Goal: Find specific page/section: Find specific page/section

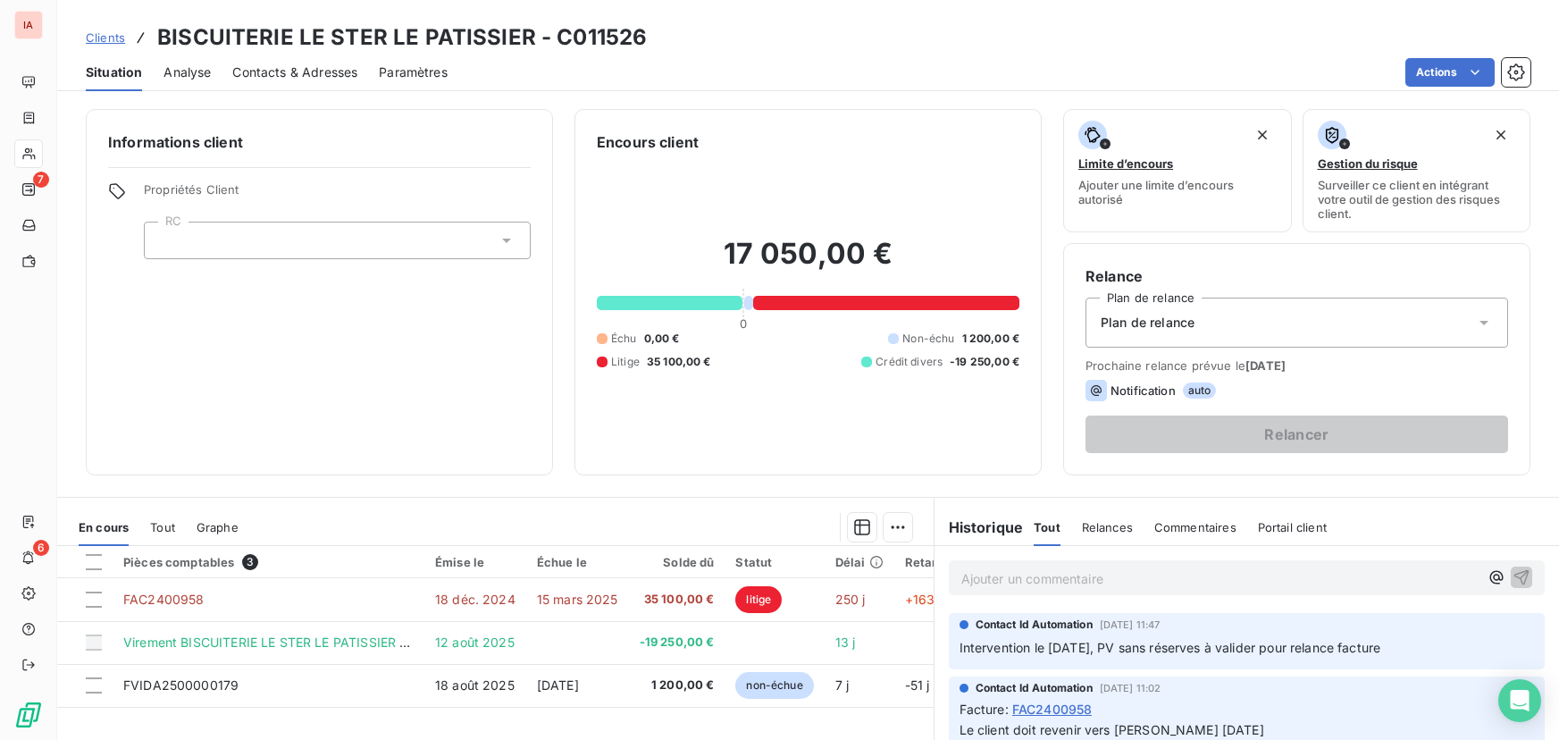
click at [277, 421] on div "Informations client Propriétés Client RC" at bounding box center [319, 292] width 467 height 366
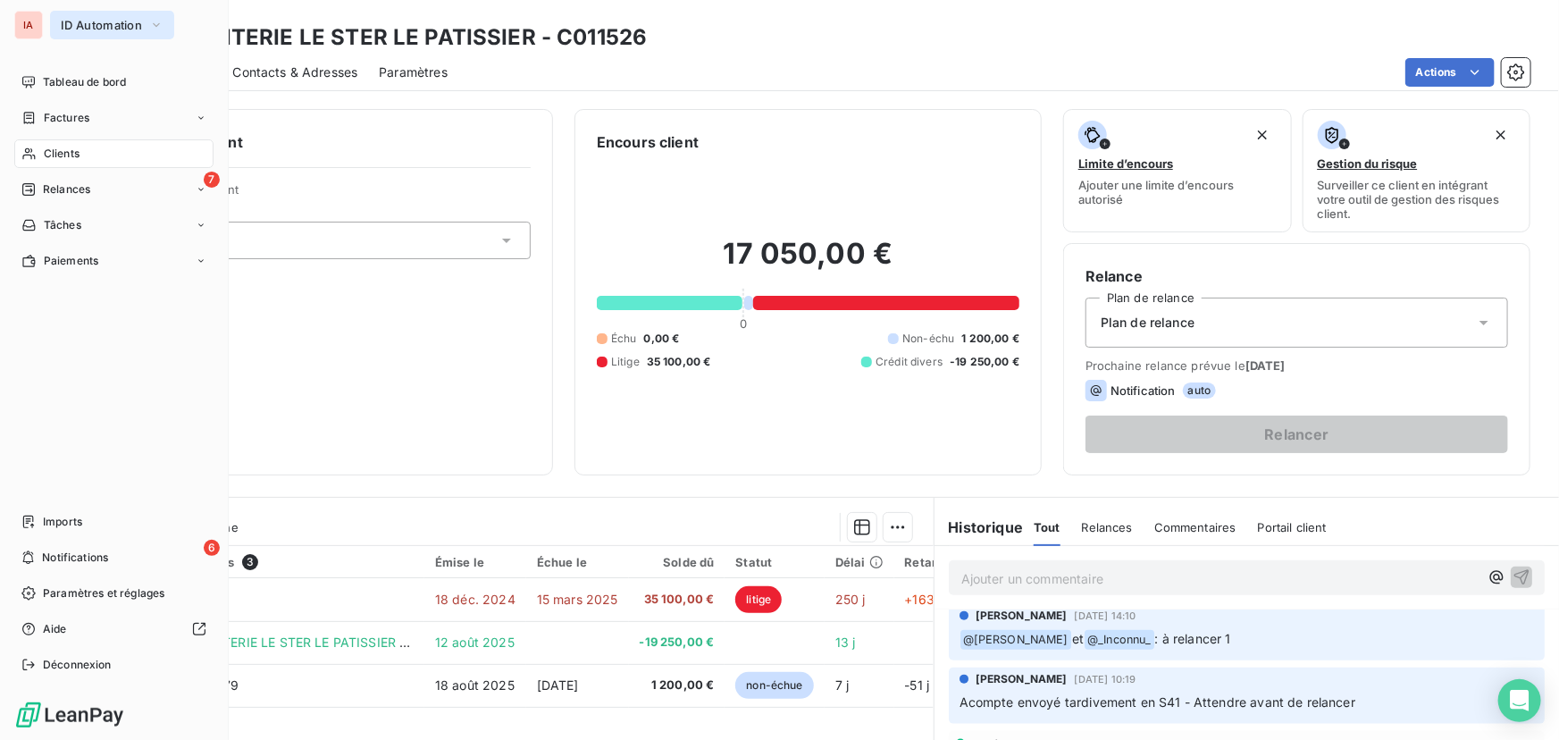
click at [97, 21] on span "ID Automation" at bounding box center [101, 25] width 81 height 14
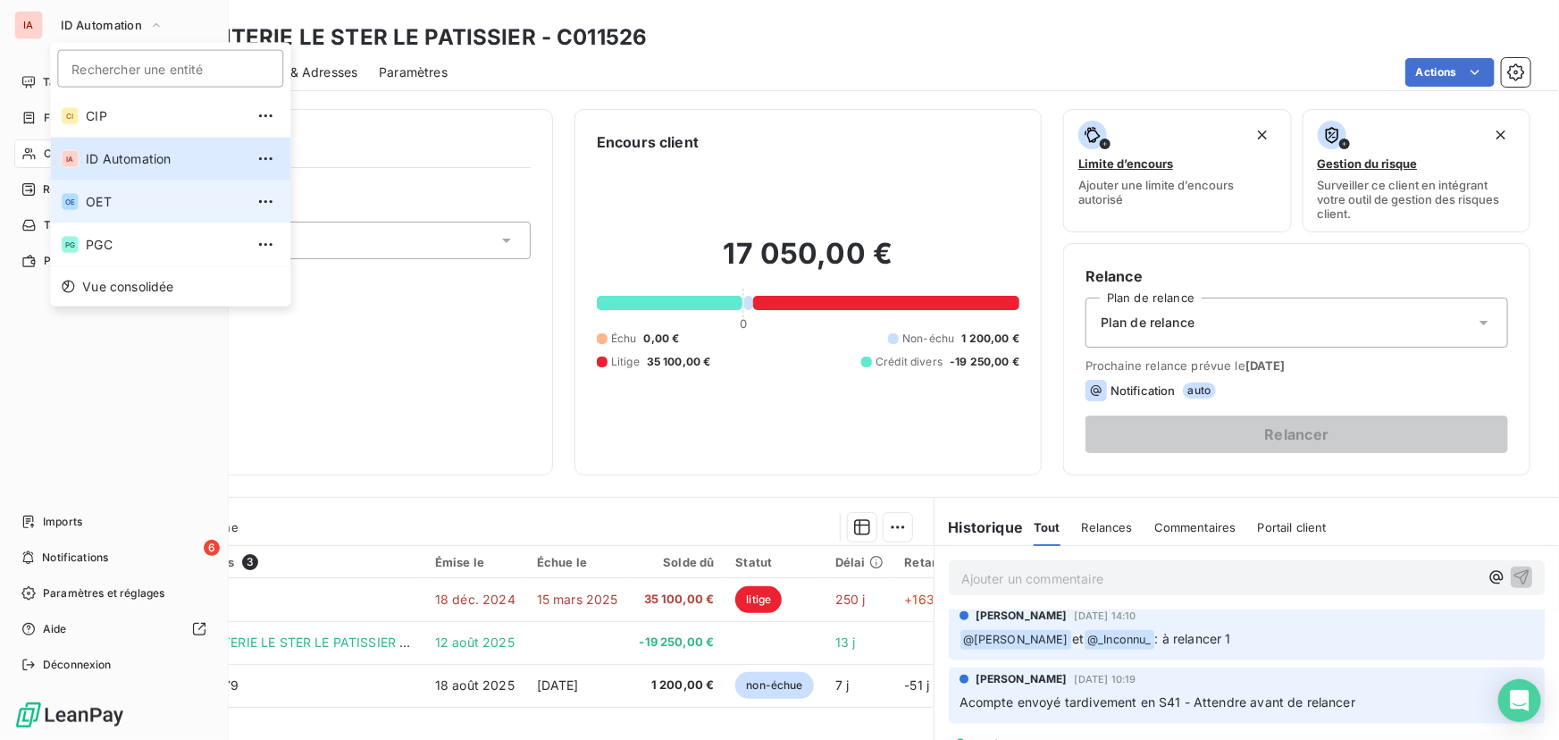
click at [102, 197] on span "OET" at bounding box center [165, 202] width 158 height 18
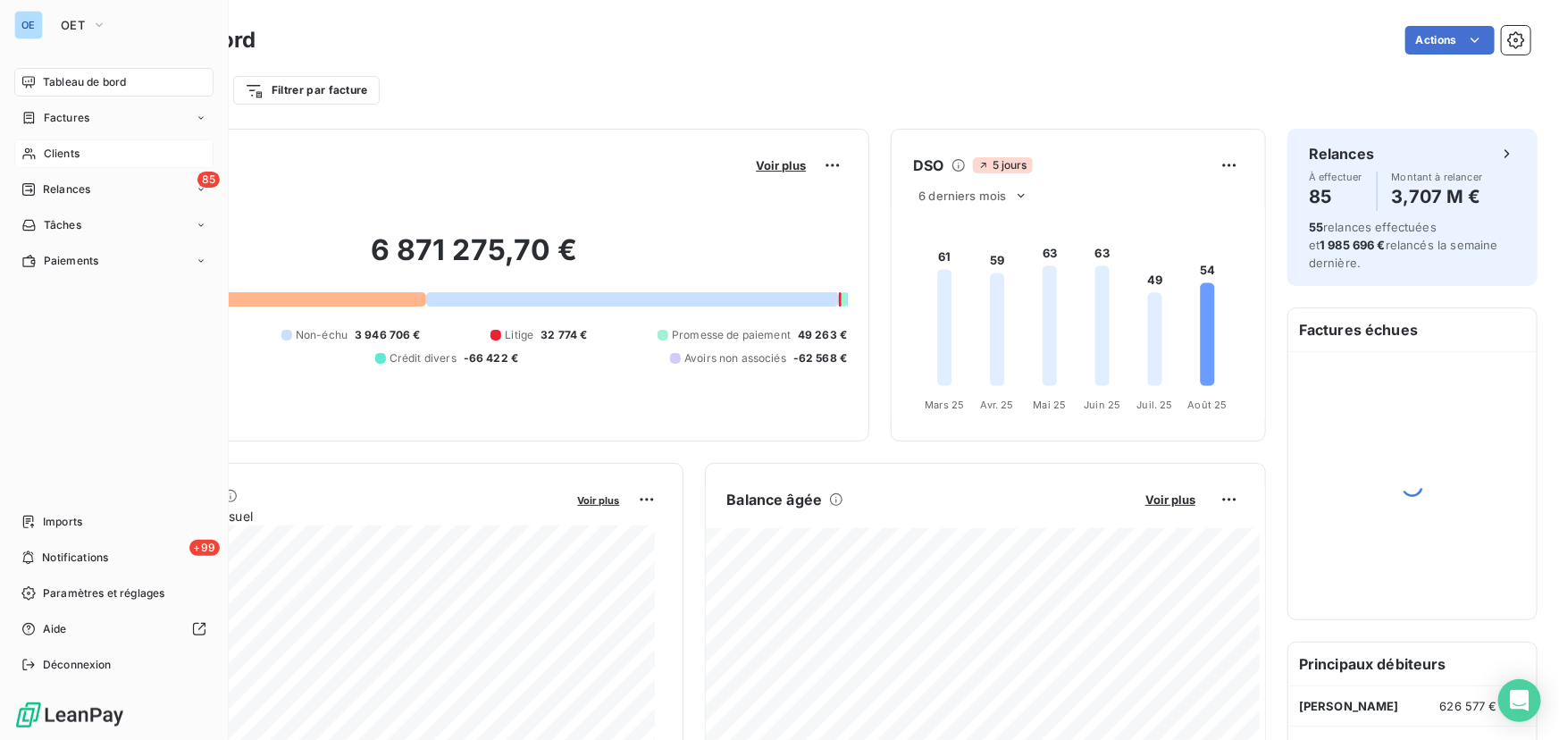
click at [45, 151] on span "Clients" at bounding box center [62, 154] width 36 height 16
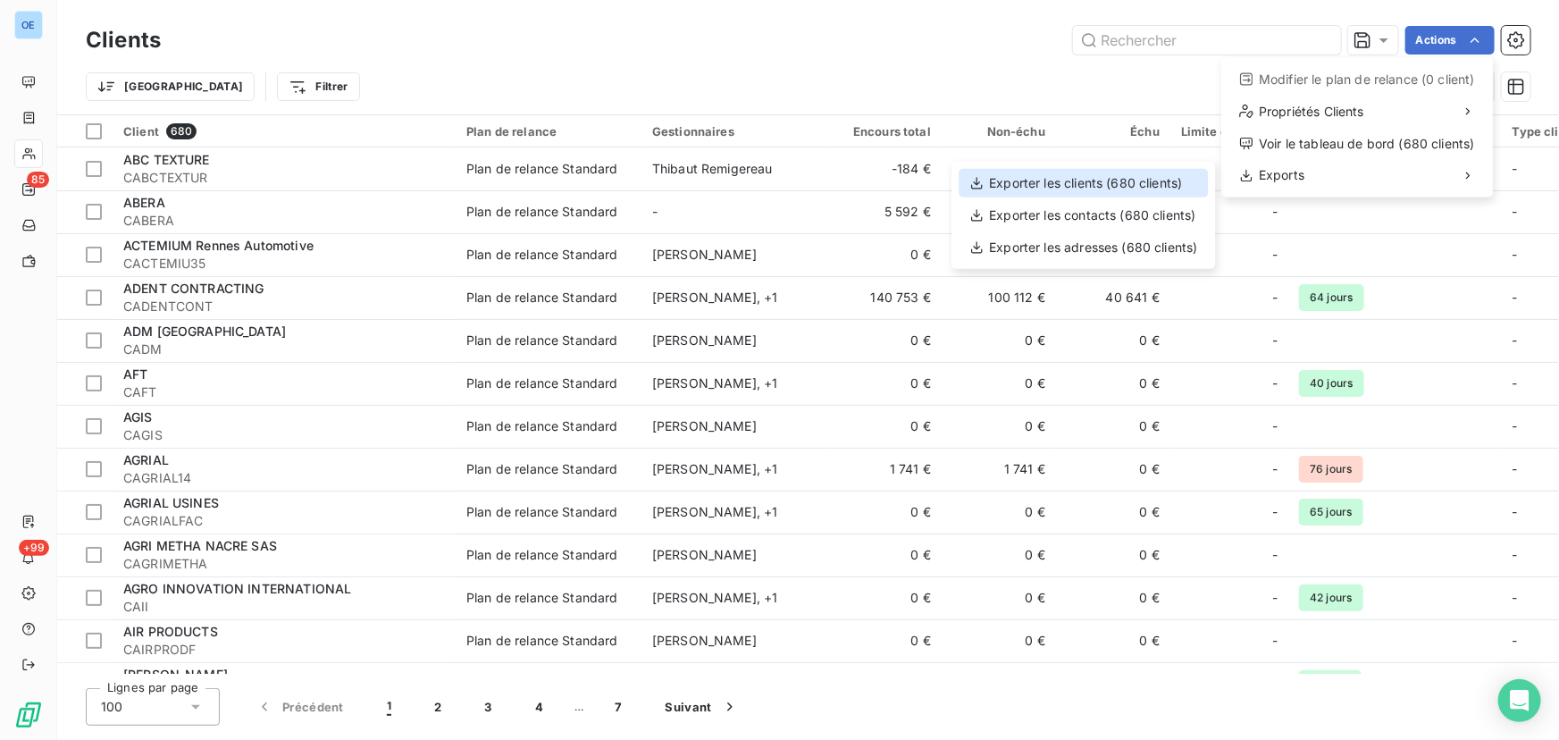
click at [1142, 188] on div "Exporter les clients (680 clients)" at bounding box center [1083, 183] width 249 height 29
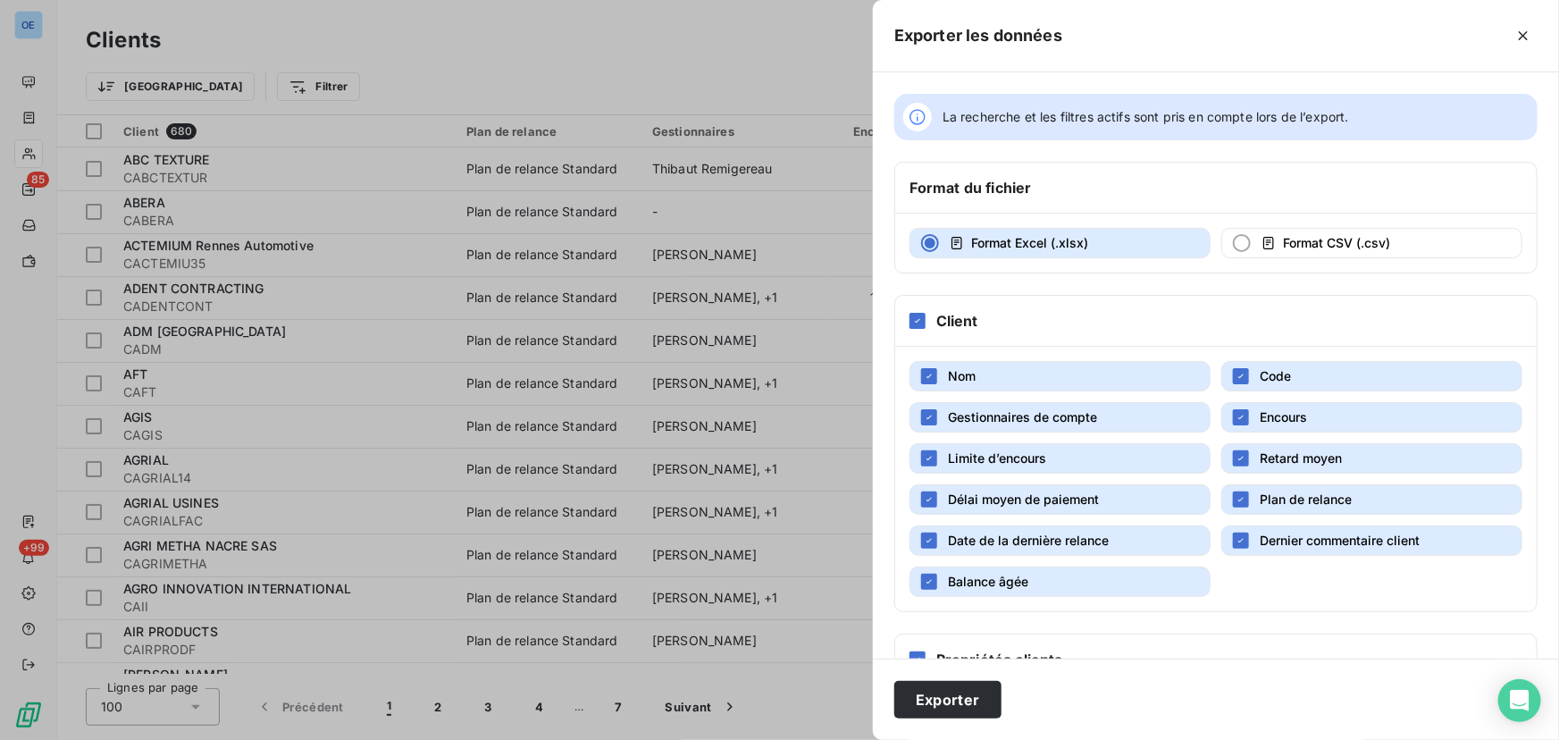
click at [939, 415] on button "Gestionnaires de compte" at bounding box center [1060, 417] width 301 height 30
click at [1239, 412] on icon "button" at bounding box center [1241, 417] width 11 height 11
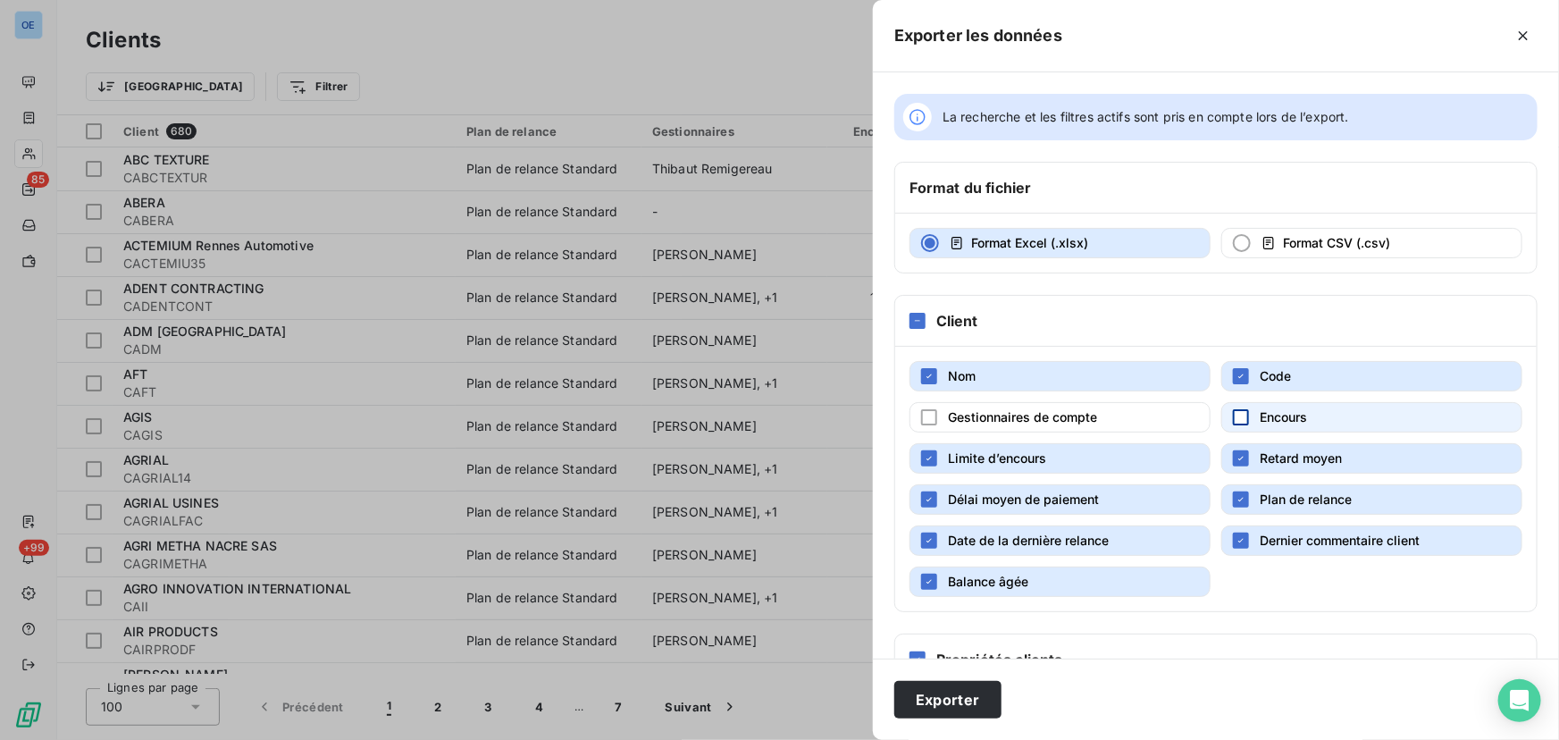
click at [1029, 455] on span "Limite d’encours" at bounding box center [997, 457] width 98 height 15
click at [1285, 493] on span "Plan de relance" at bounding box center [1306, 499] width 92 height 15
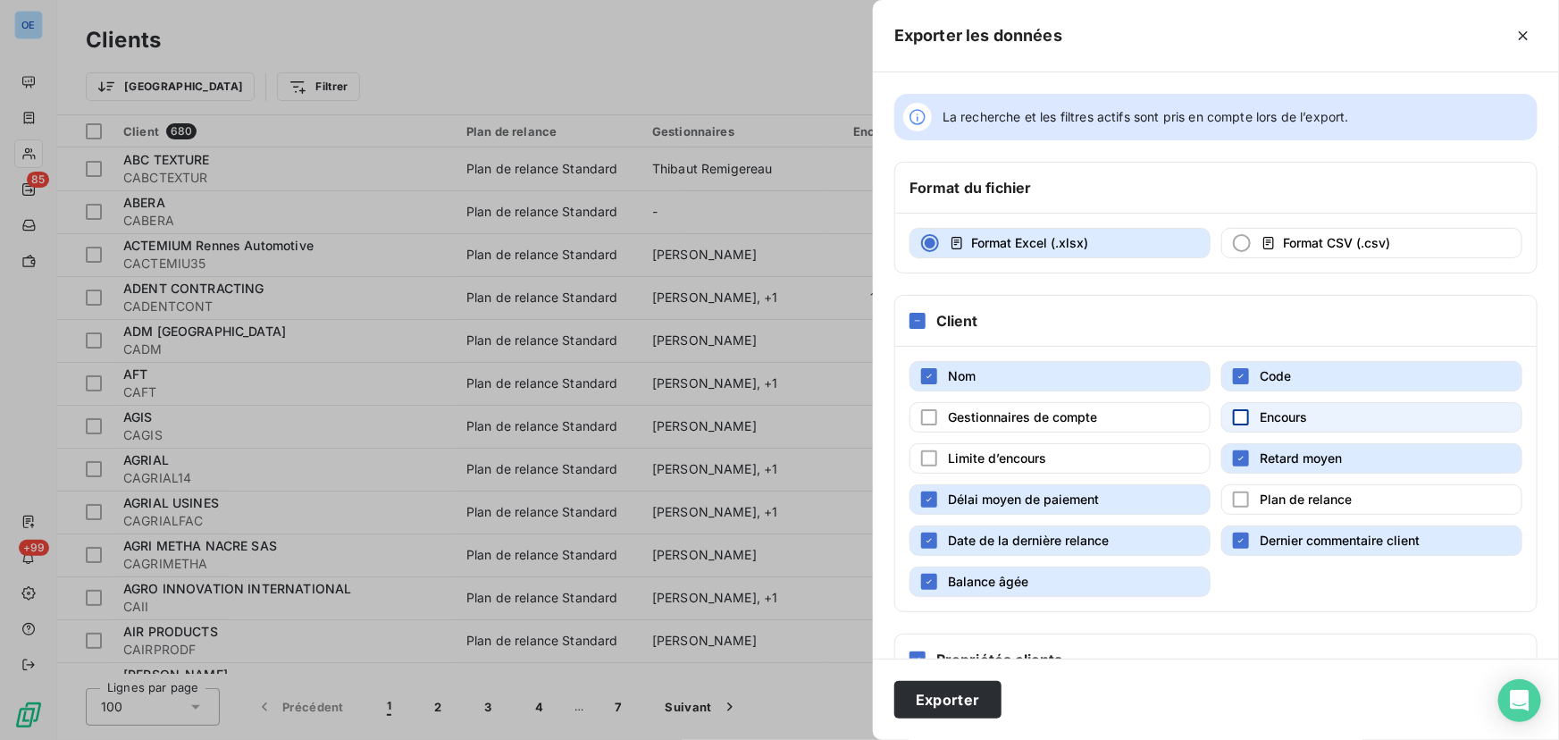
drag, startPoint x: 1283, startPoint y: 534, endPoint x: 1265, endPoint y: 545, distance: 22.1
click at [1282, 534] on span "Dernier commentaire client" at bounding box center [1340, 540] width 160 height 15
click at [1036, 542] on span "Date de la dernière relance" at bounding box center [1028, 540] width 161 height 15
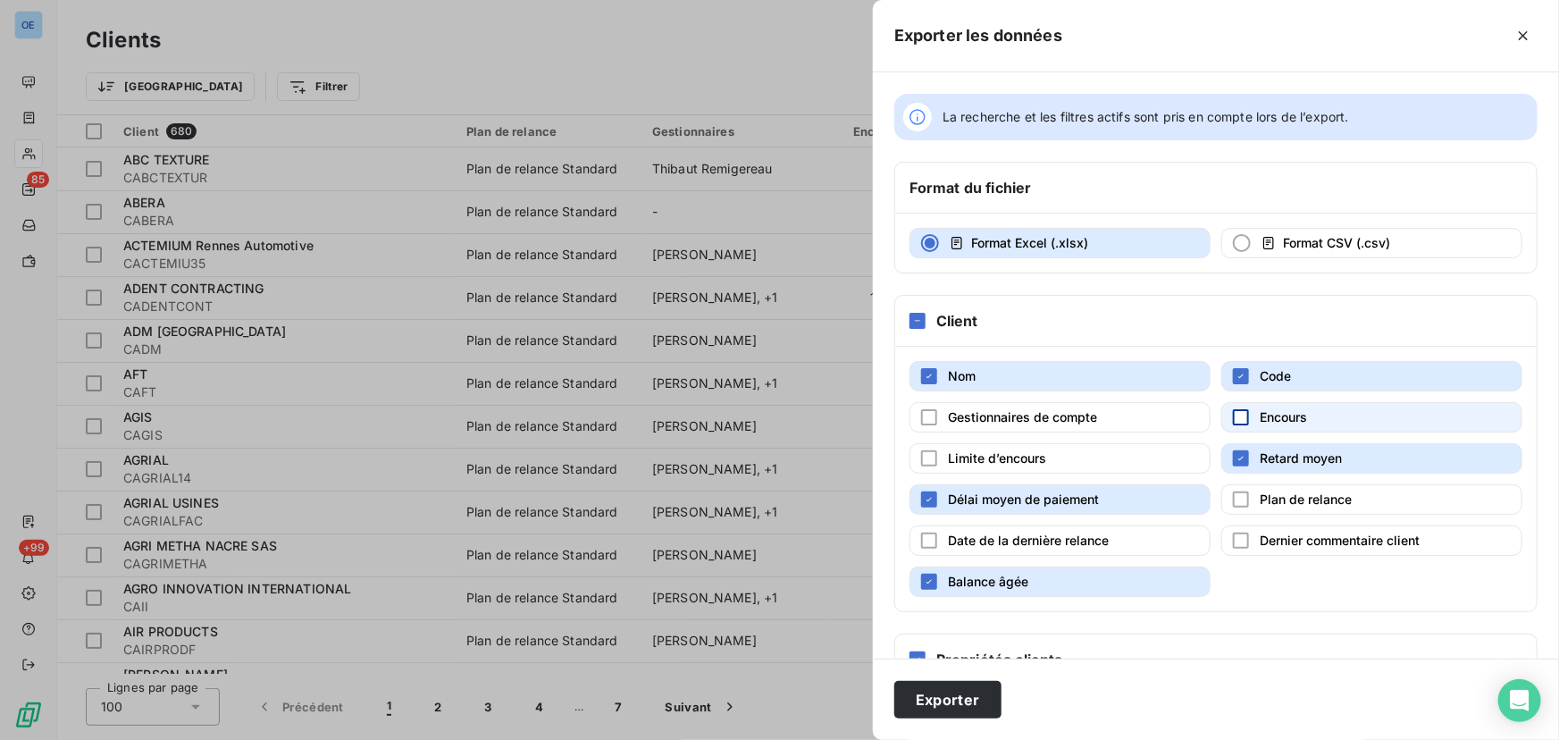
click at [1010, 581] on span "Balance âgée" at bounding box center [988, 581] width 80 height 15
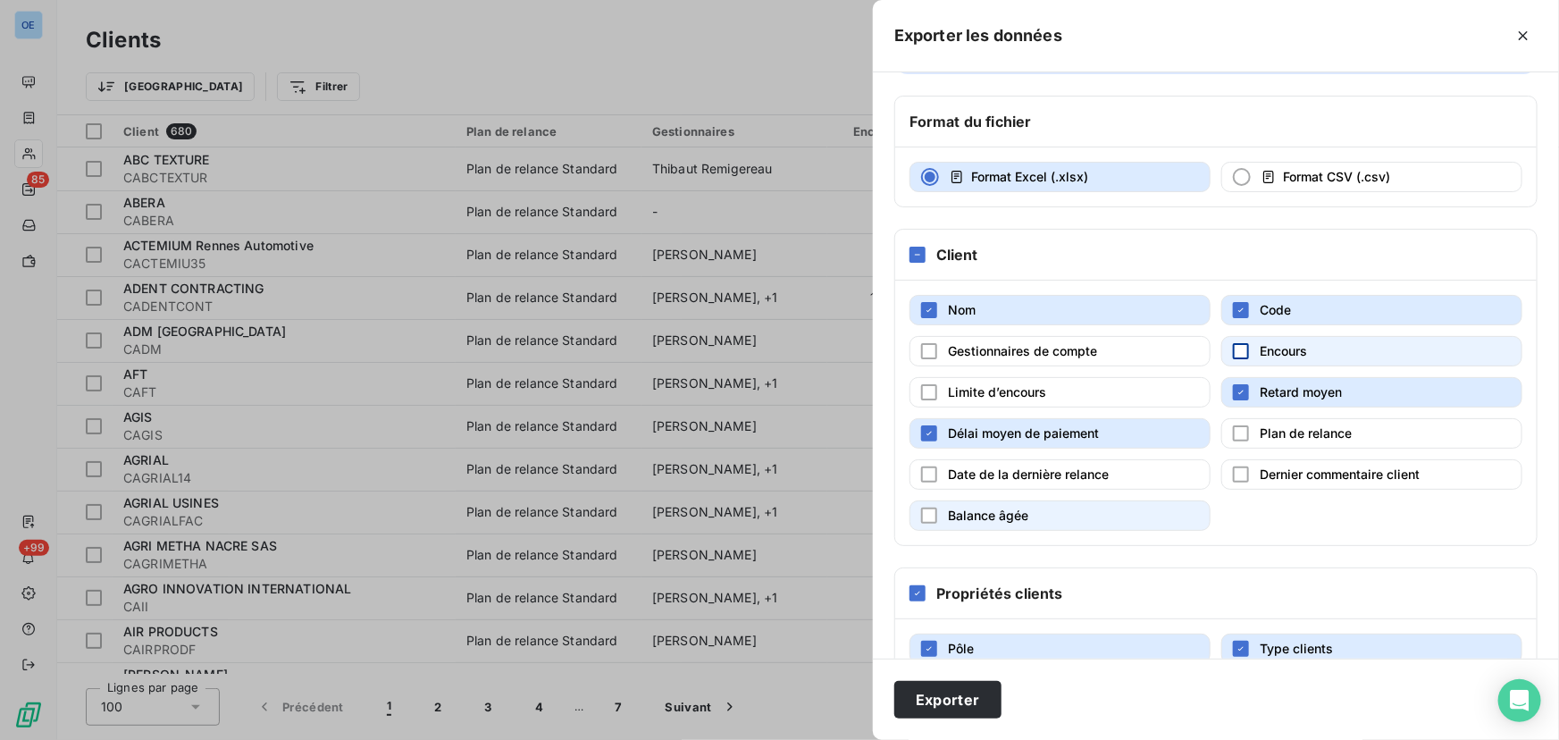
scroll to position [146, 0]
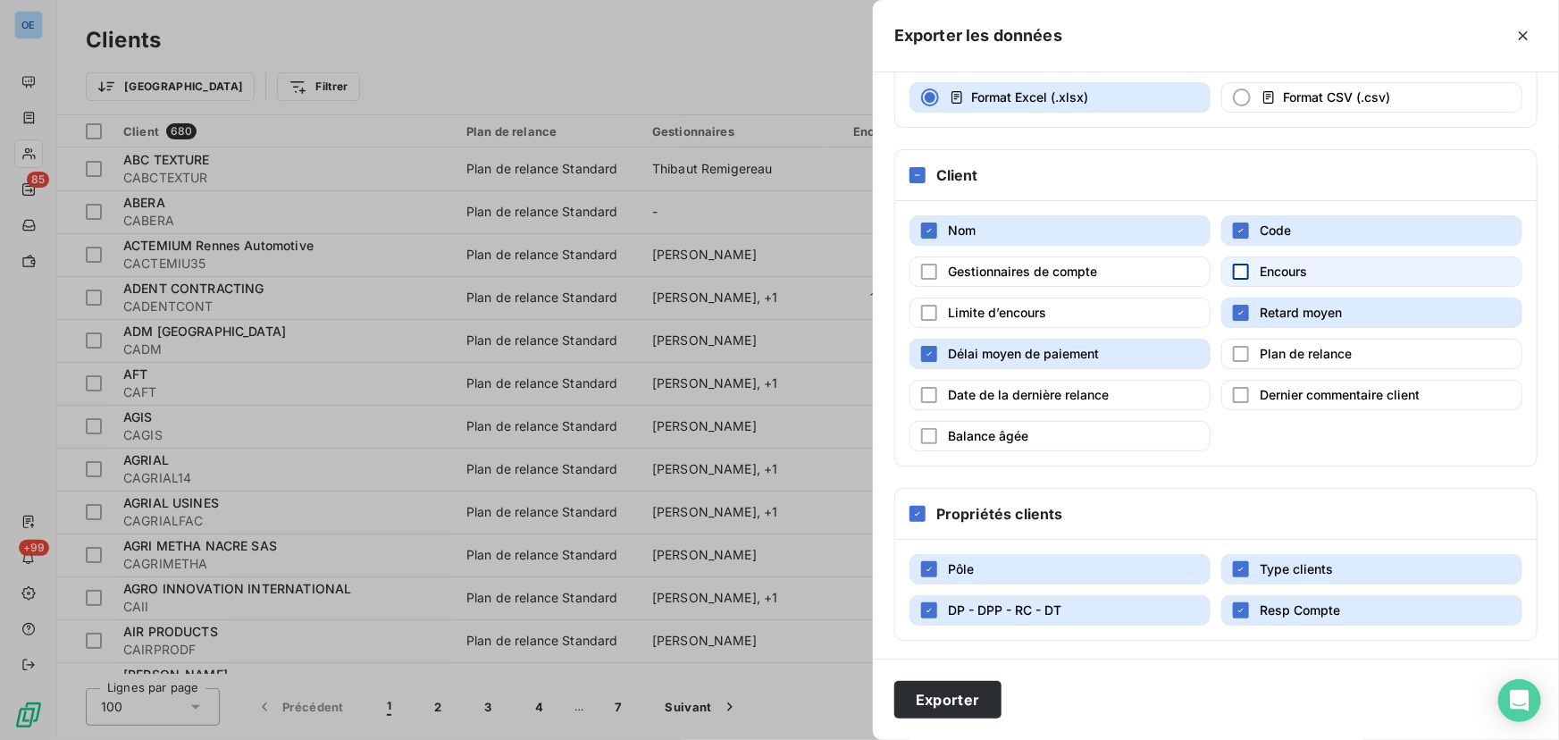
drag, startPoint x: 1010, startPoint y: 569, endPoint x: 1185, endPoint y: 563, distance: 175.3
click at [1011, 567] on button "Pôle" at bounding box center [1060, 569] width 301 height 30
click at [1282, 561] on span "Type clients" at bounding box center [1296, 568] width 73 height 15
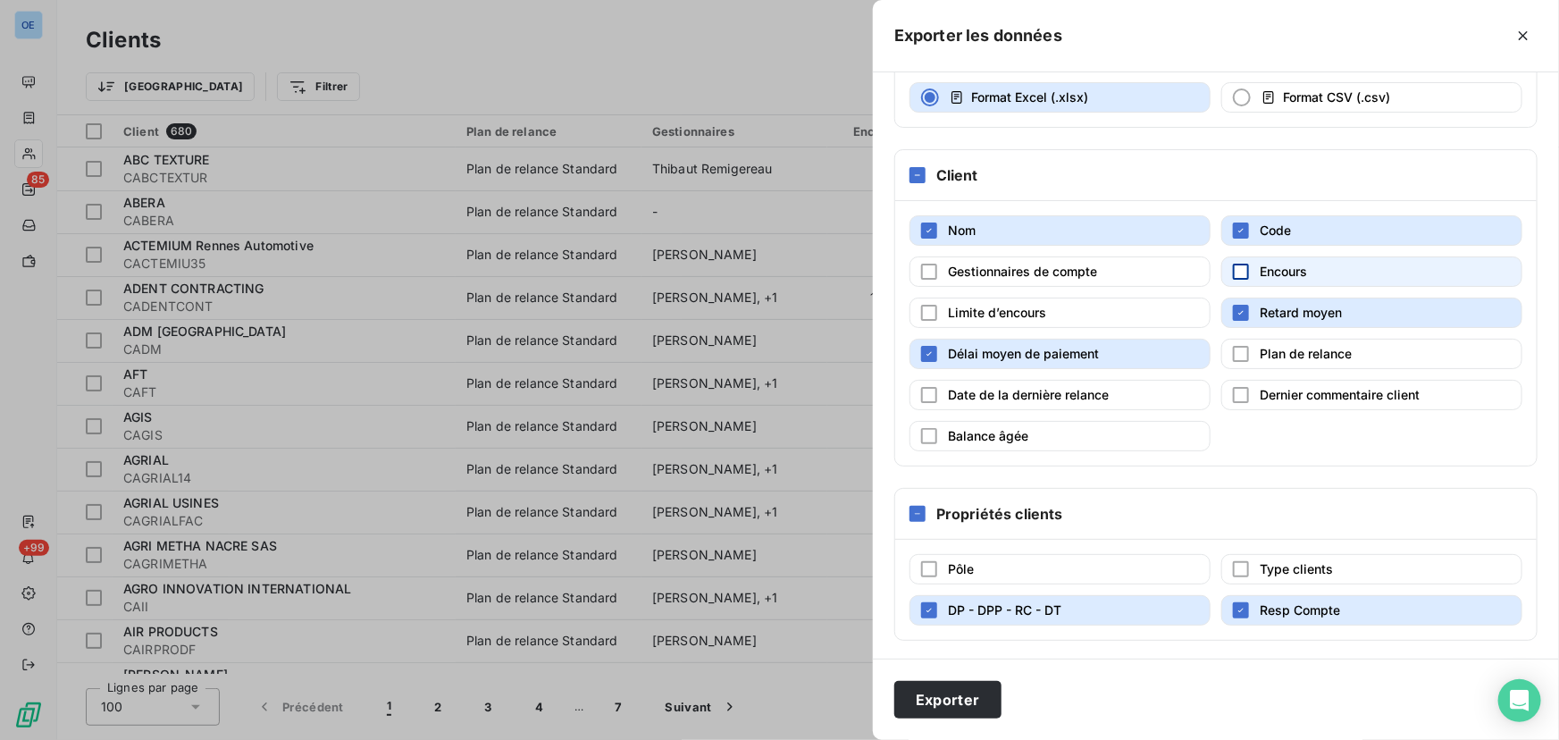
drag, startPoint x: 1291, startPoint y: 603, endPoint x: 1156, endPoint y: 638, distance: 139.4
click at [1290, 604] on span "Resp Compte" at bounding box center [1300, 609] width 80 height 15
click at [1057, 607] on span "DP - DPP - RC - DT" at bounding box center [1004, 609] width 113 height 15
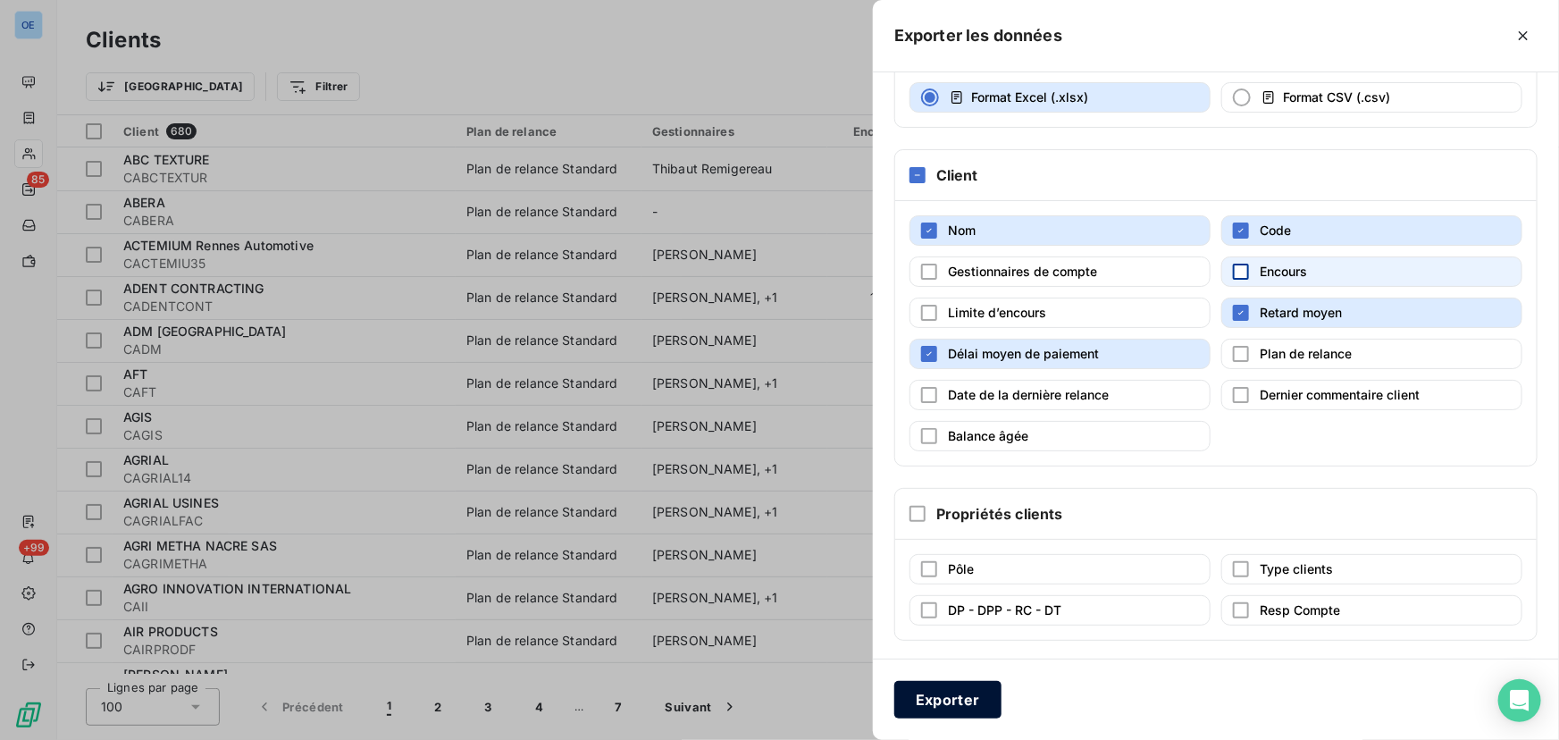
click at [969, 691] on button "Exporter" at bounding box center [948, 700] width 107 height 38
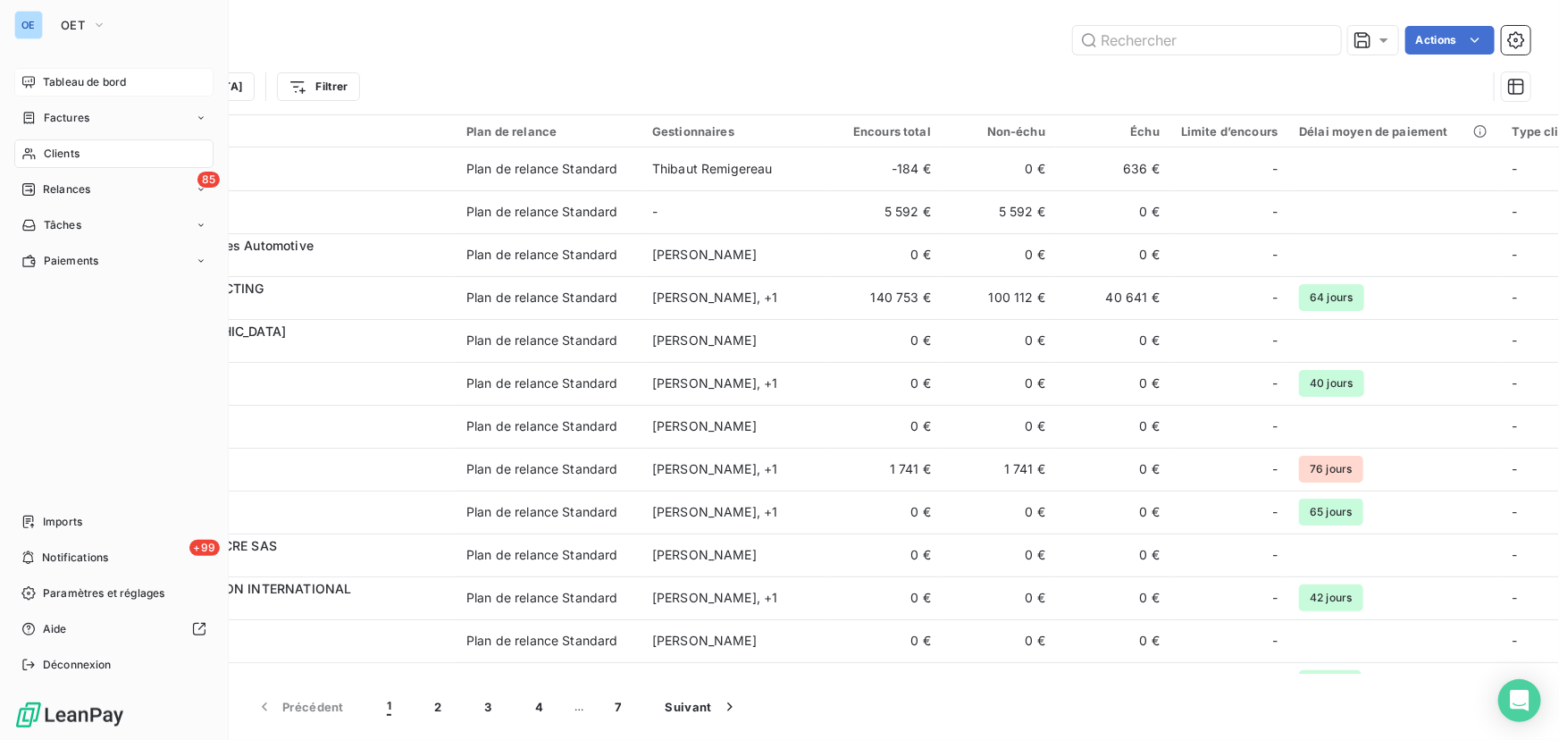
click at [64, 84] on span "Tableau de bord" at bounding box center [84, 82] width 83 height 16
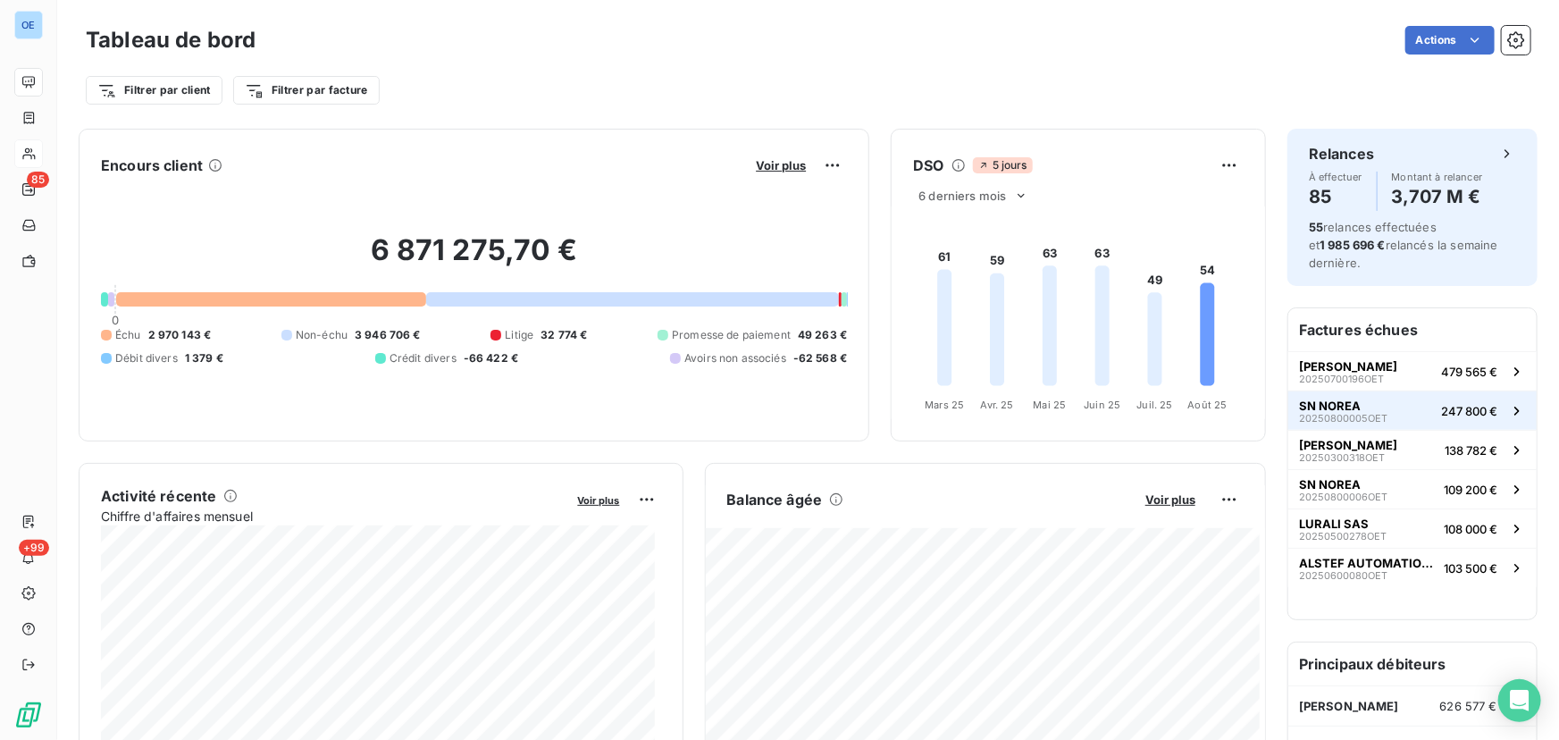
click at [1357, 415] on span "20250800005OET" at bounding box center [1343, 418] width 88 height 11
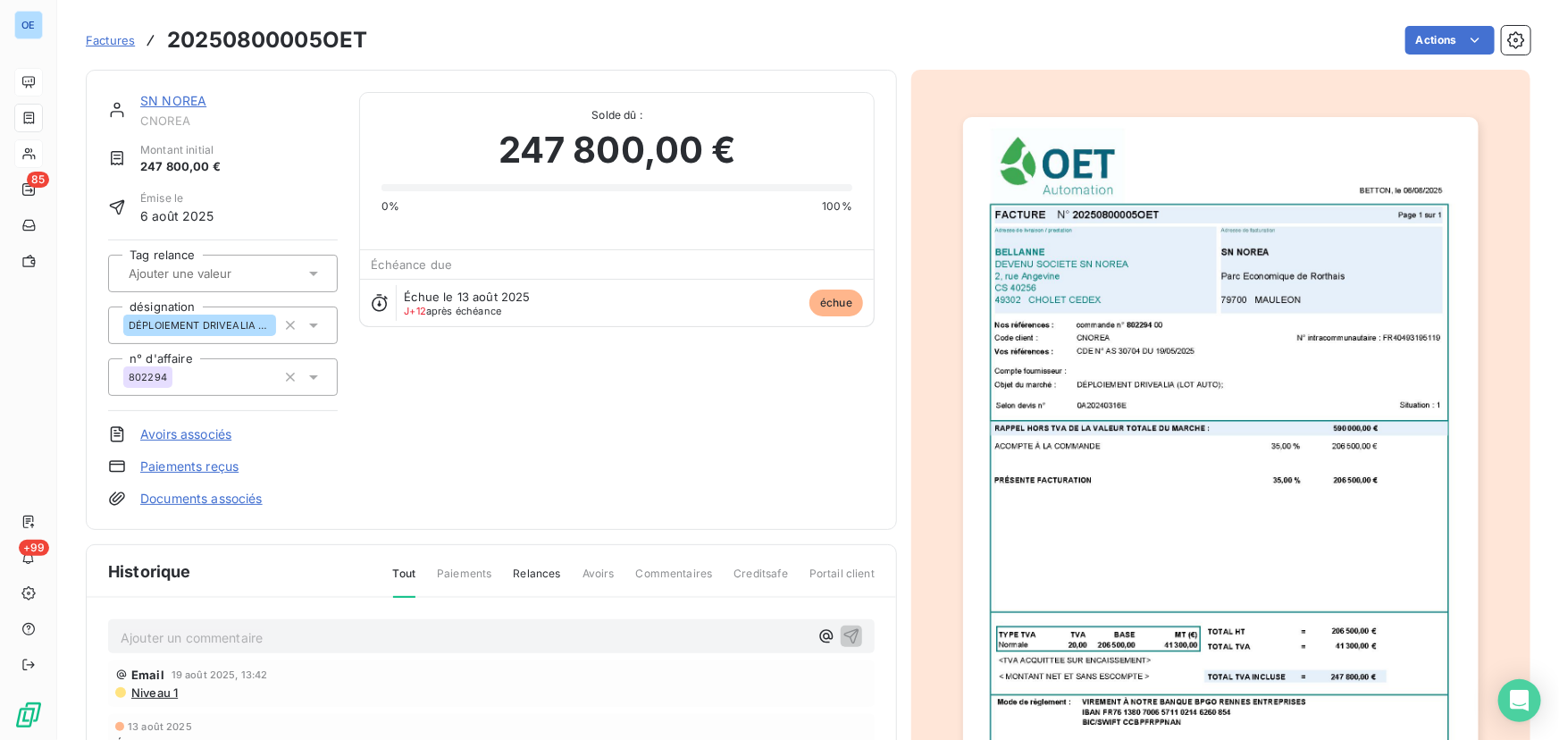
click at [1185, 333] on img "button" at bounding box center [1220, 480] width 515 height 727
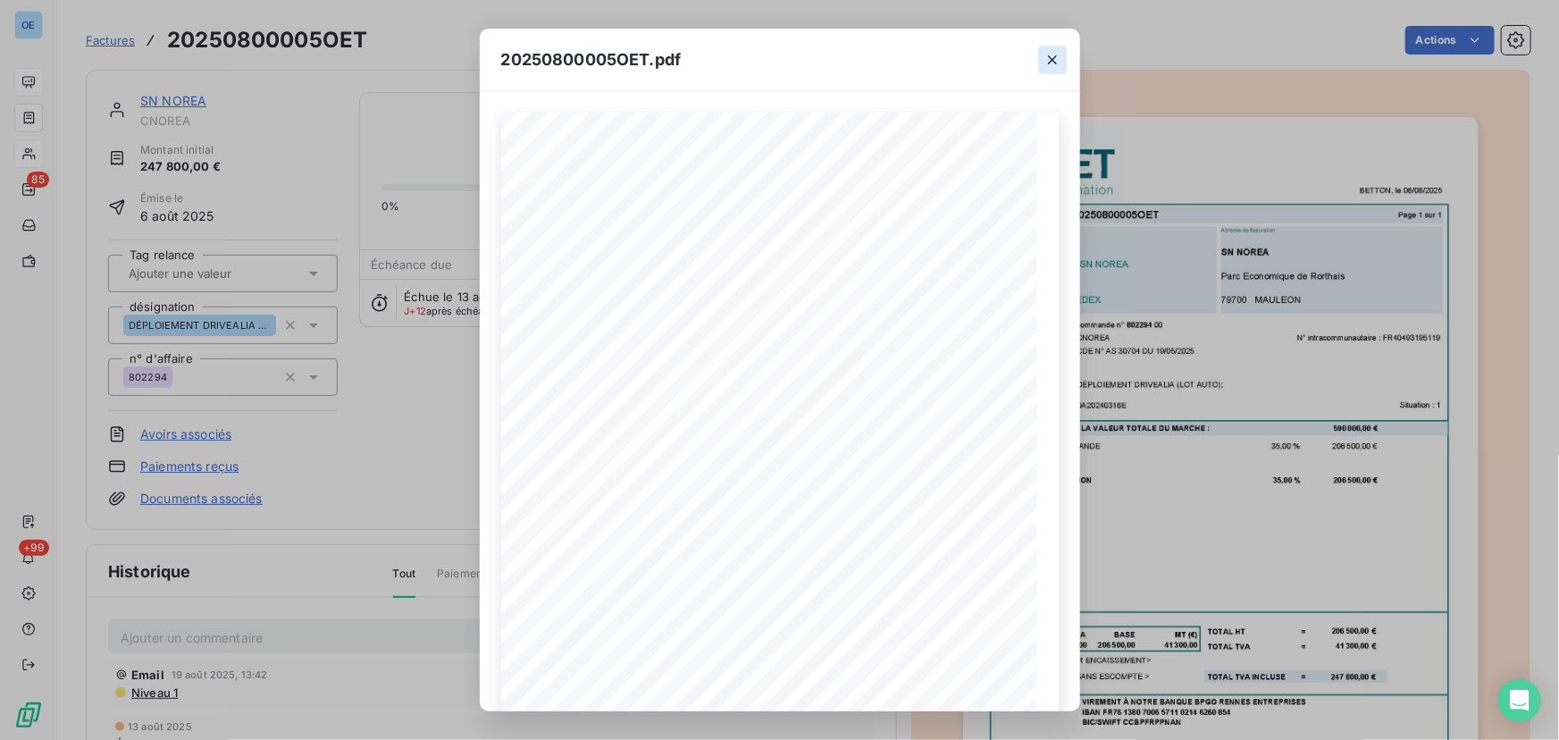
click at [1051, 53] on icon "button" at bounding box center [1053, 60] width 18 height 18
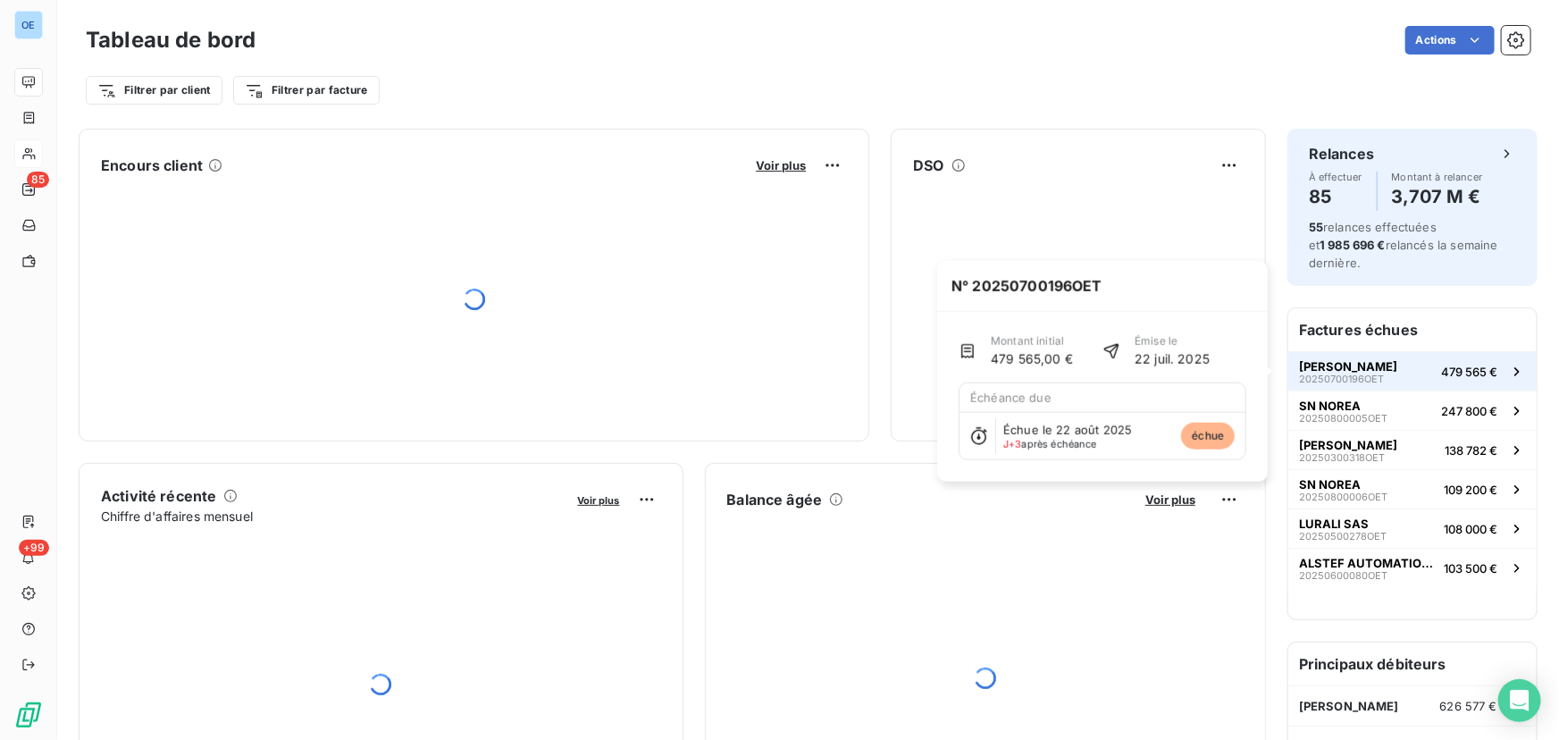
click at [1341, 368] on span "[PERSON_NAME]" at bounding box center [1348, 366] width 98 height 14
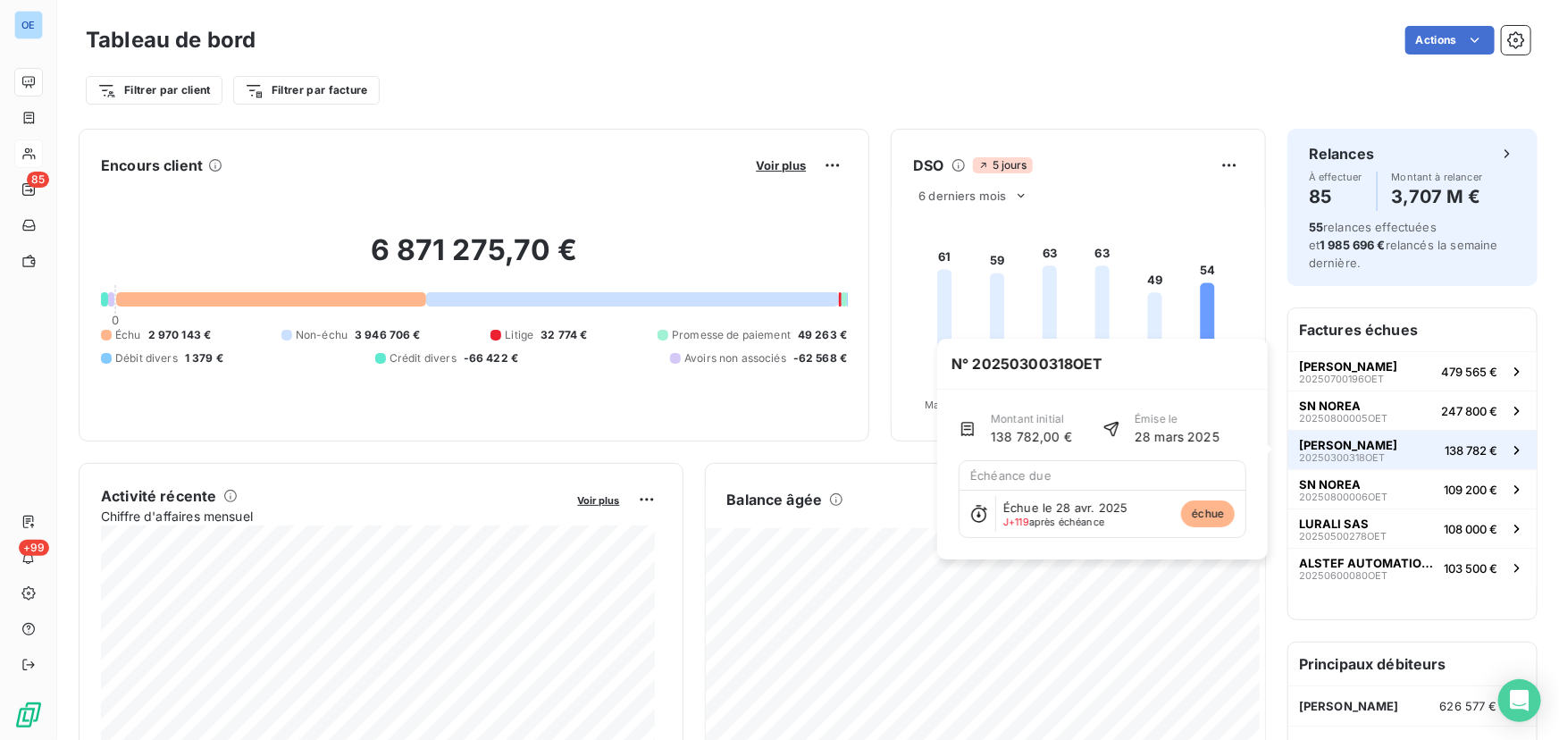
click at [1459, 448] on span "138 782 €" at bounding box center [1471, 450] width 53 height 14
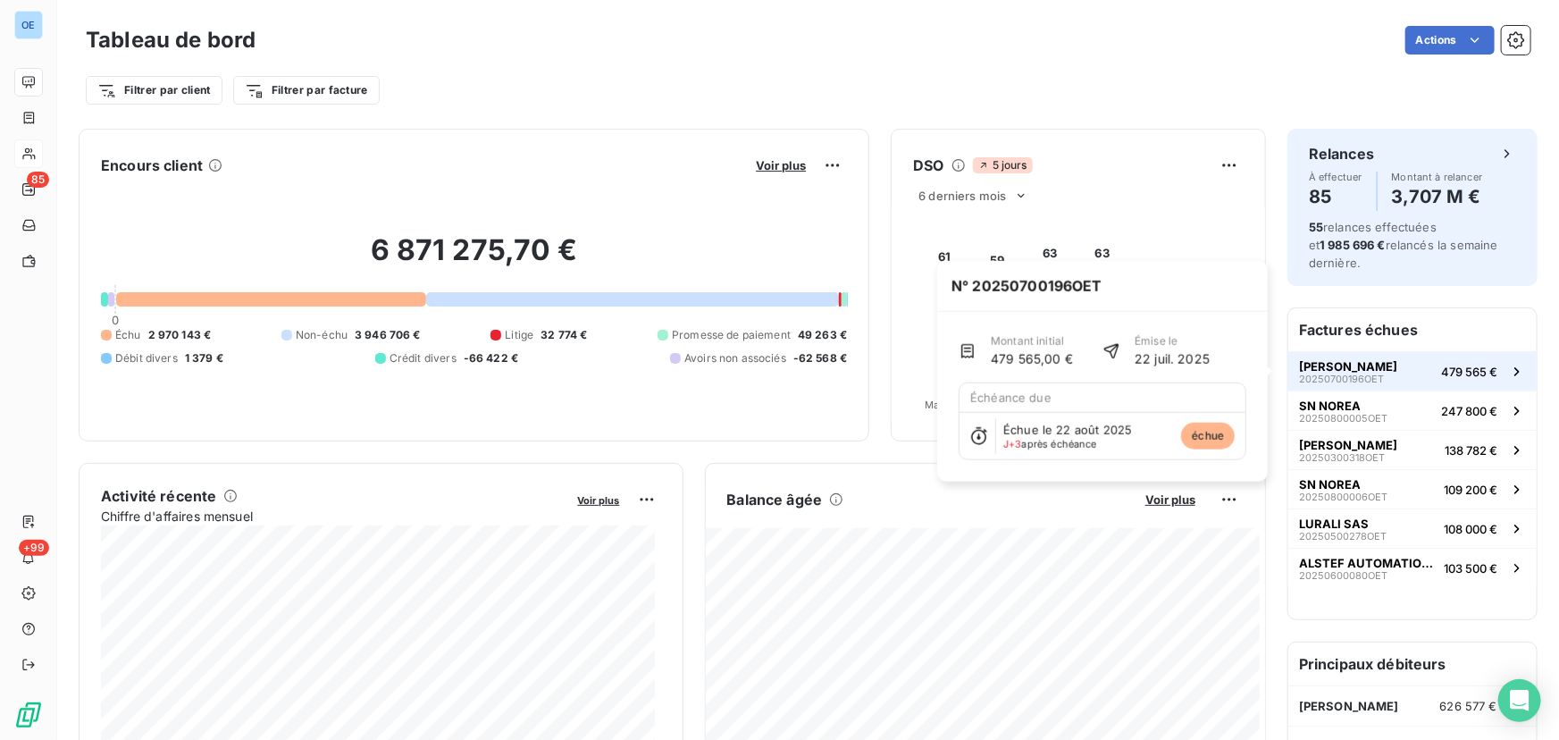
click at [1452, 374] on span "479 565 €" at bounding box center [1469, 372] width 56 height 14
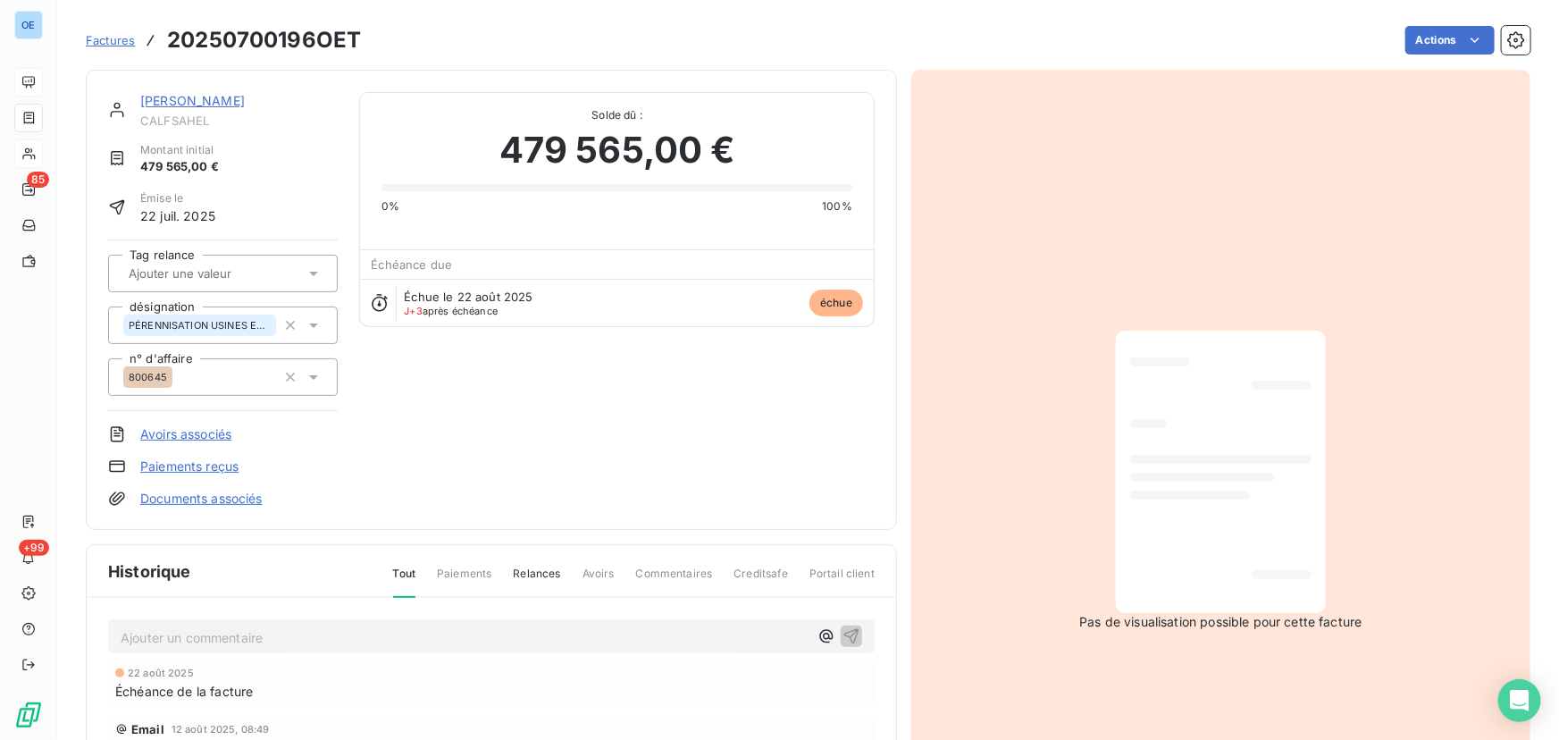
click at [1261, 491] on div at bounding box center [1220, 472] width 181 height 254
drag, startPoint x: 166, startPoint y: 38, endPoint x: 424, endPoint y: 36, distance: 258.3
click at [424, 36] on div "Factures 20250700196OET Actions" at bounding box center [808, 40] width 1445 height 38
copy section "20250700196OET Actions"
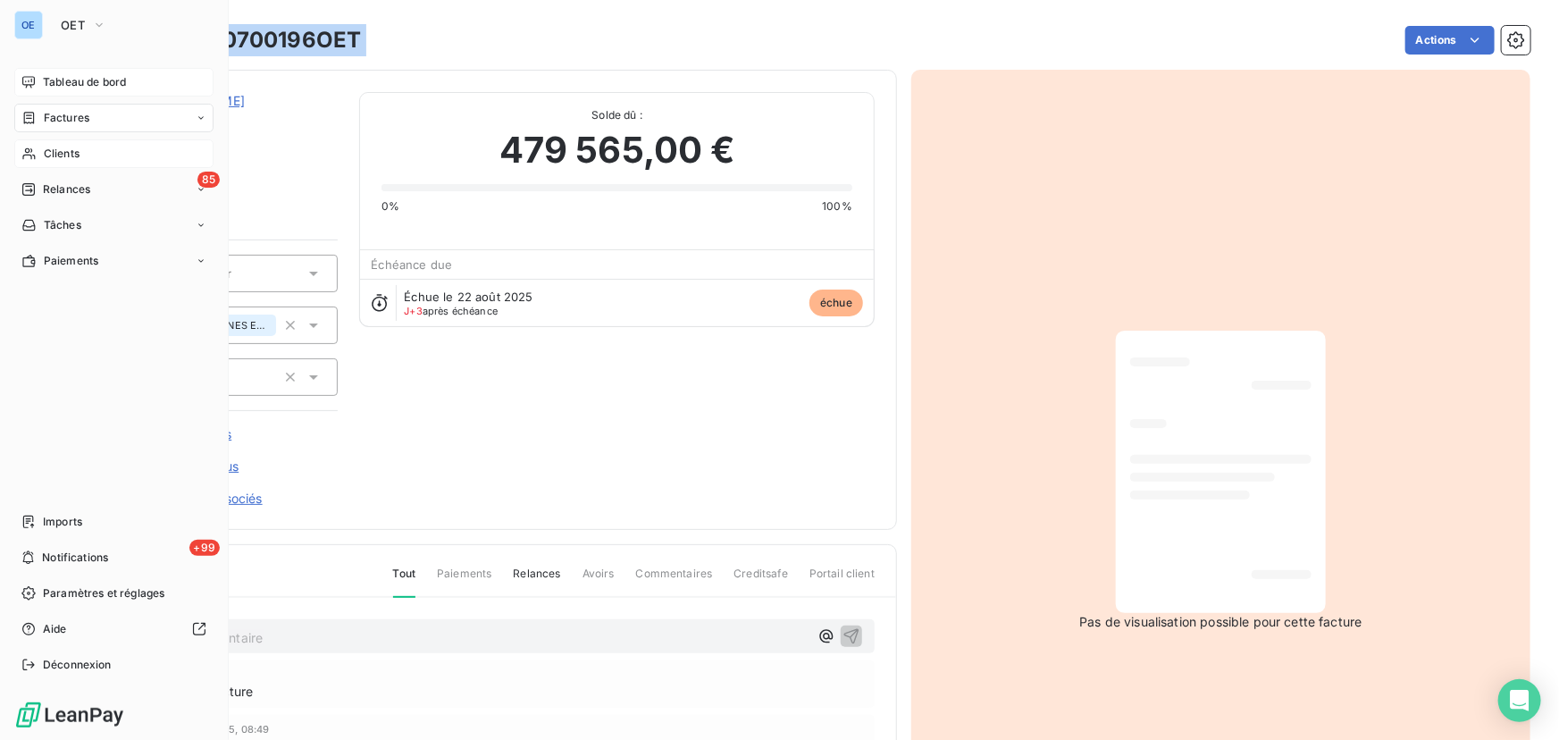
click at [56, 116] on span "Factures" at bounding box center [67, 118] width 46 height 16
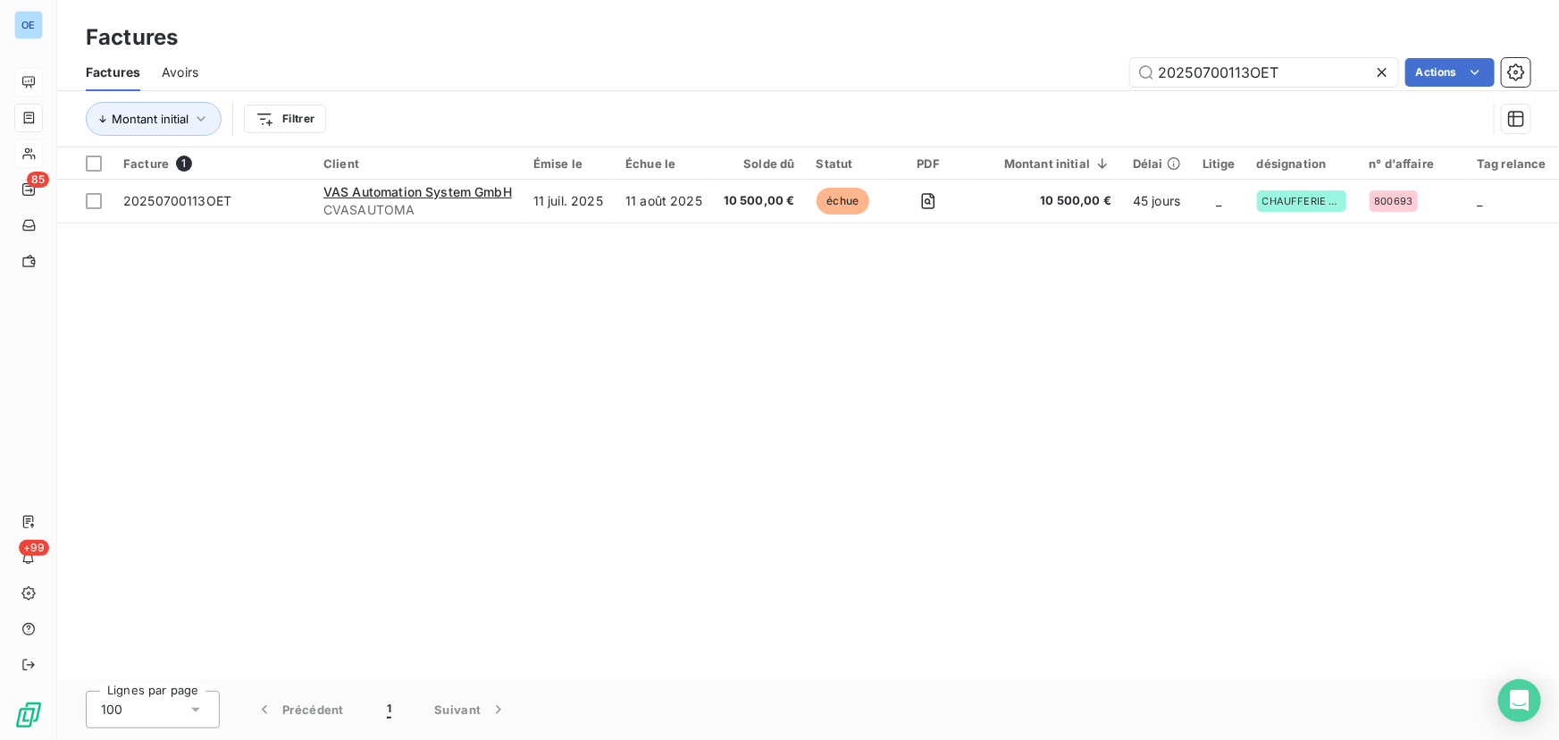
drag, startPoint x: 1306, startPoint y: 70, endPoint x: 992, endPoint y: 87, distance: 314.1
click at [992, 87] on div "Factures Avoirs 20250700113OET Actions" at bounding box center [808, 73] width 1502 height 38
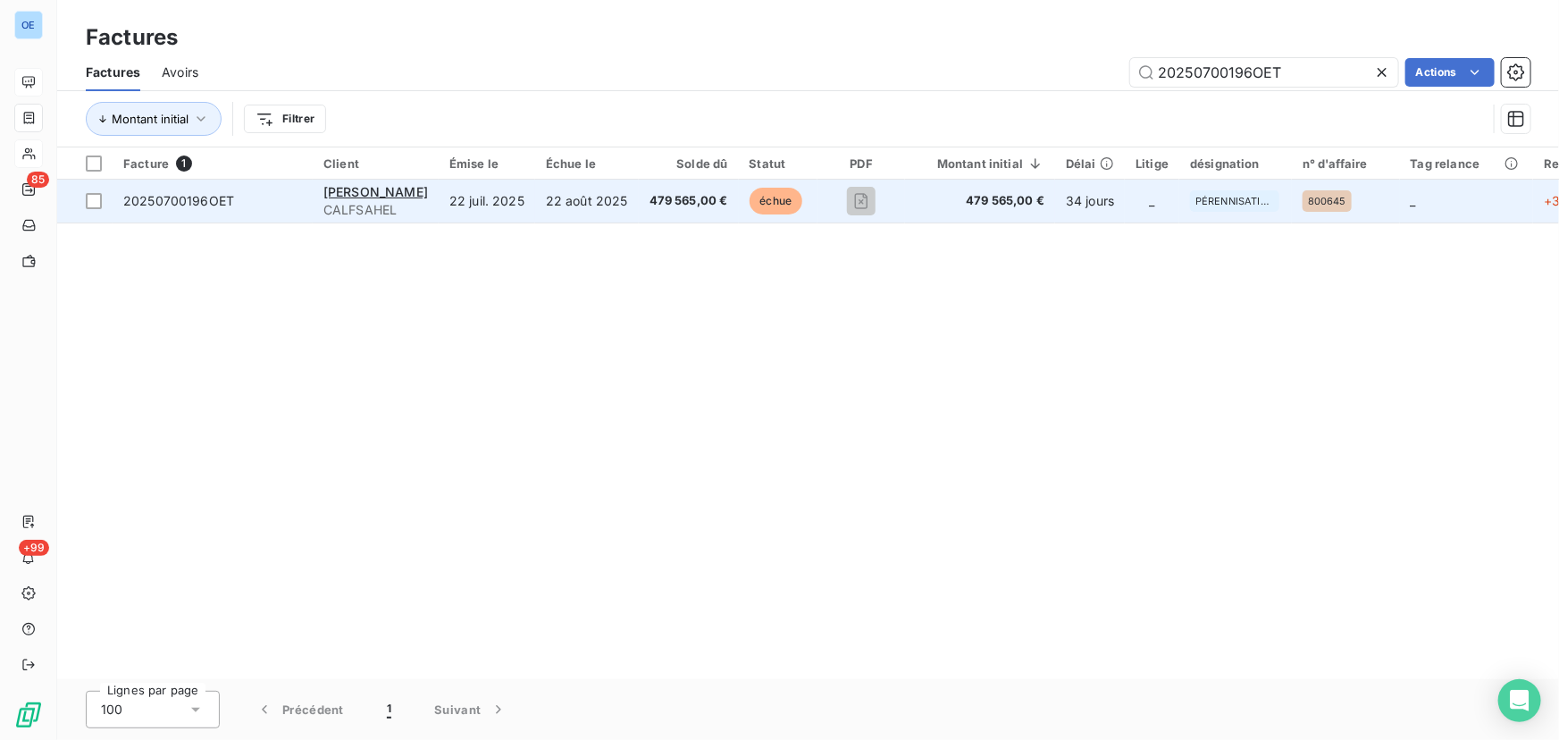
type input "20250700196OET"
click at [650, 205] on span "479 565,00 €" at bounding box center [689, 201] width 79 height 18
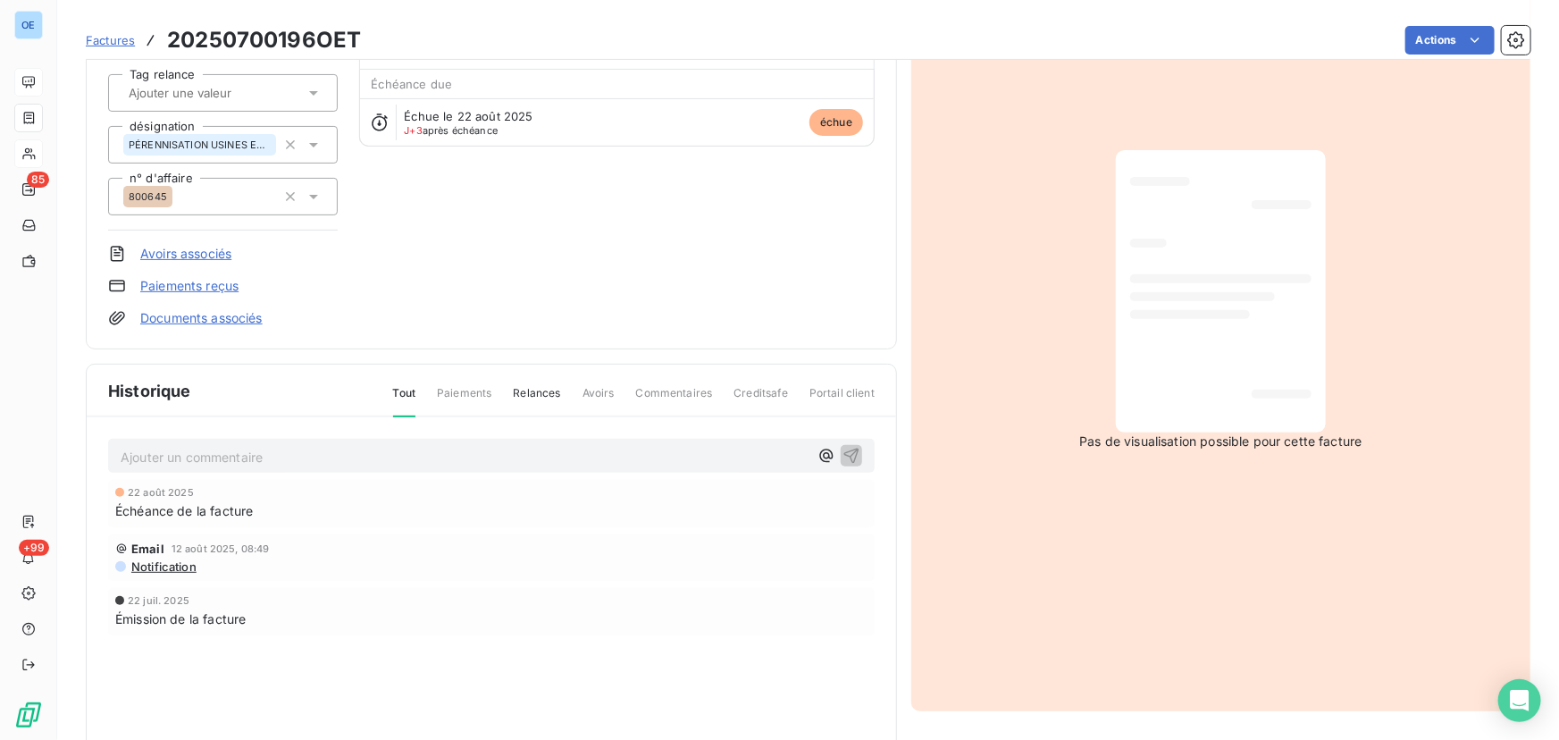
scroll to position [248, 0]
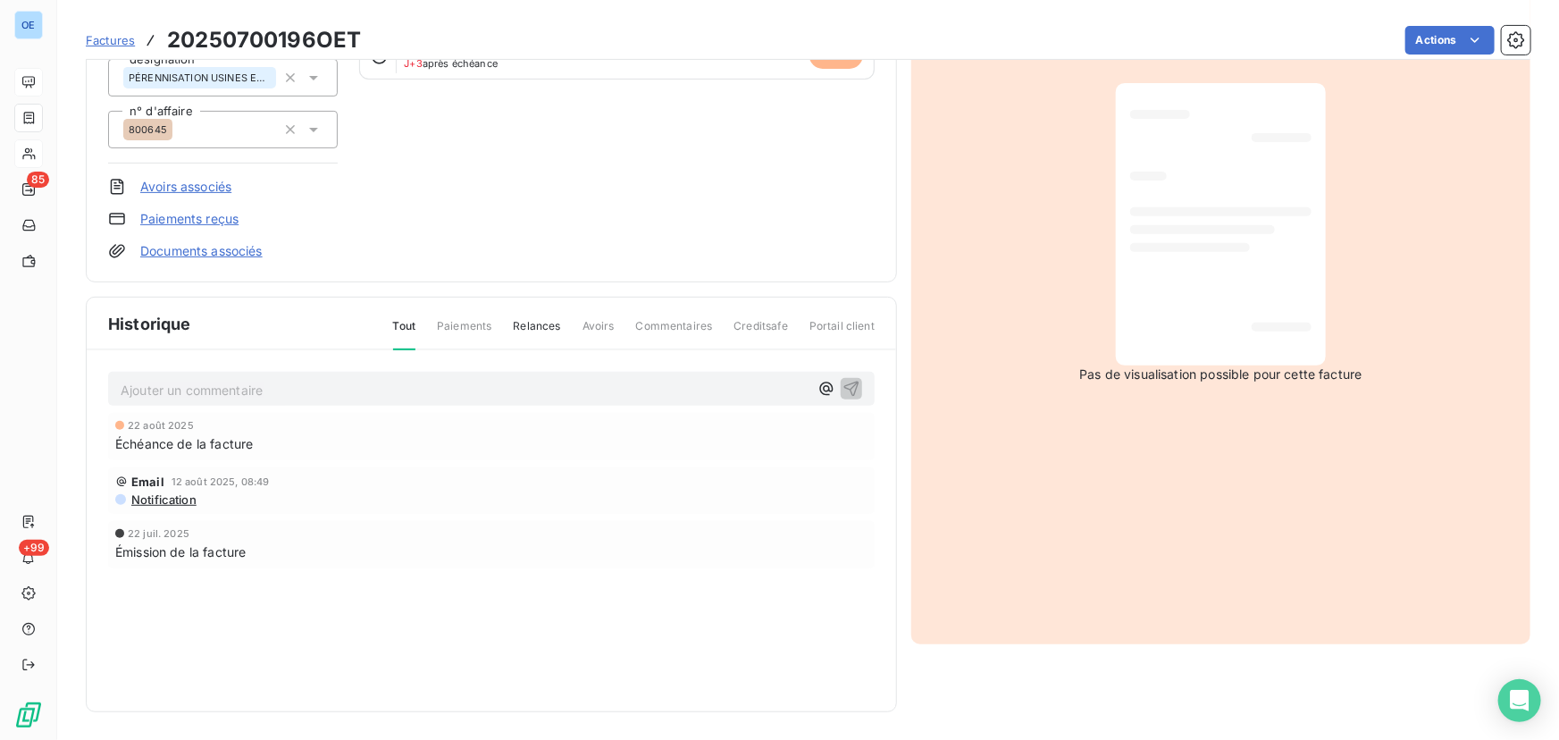
click at [1283, 269] on div at bounding box center [1220, 224] width 181 height 254
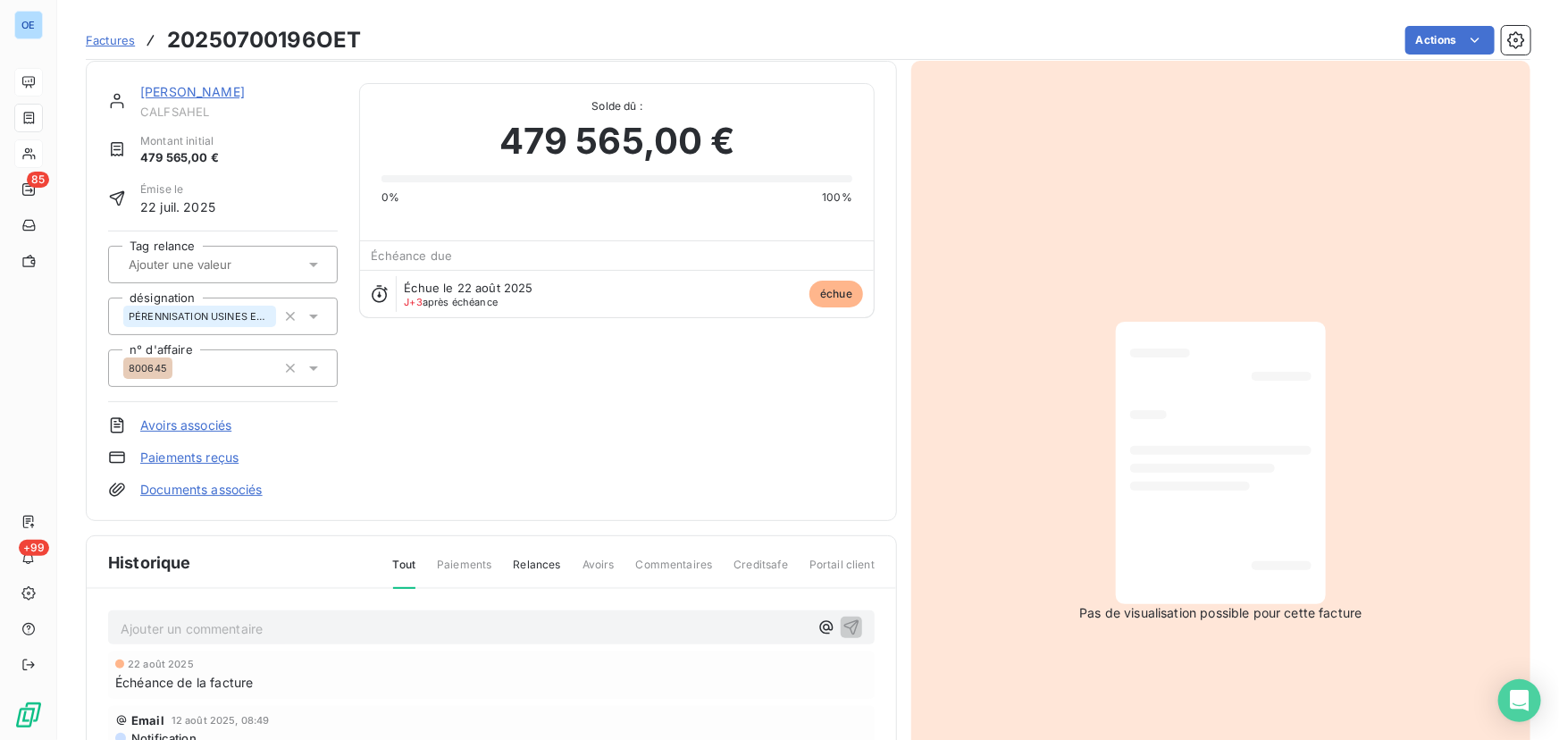
scroll to position [0, 0]
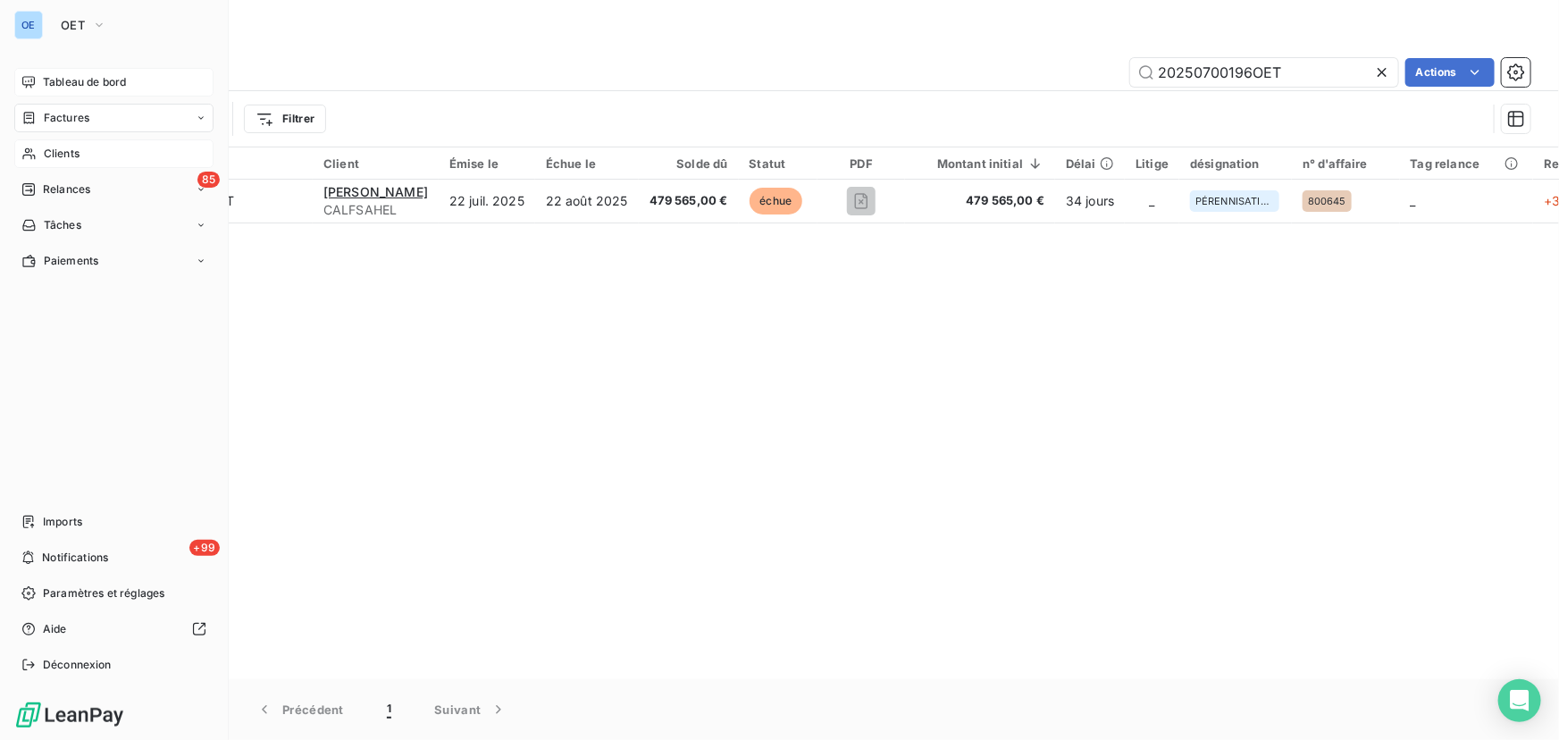
click at [97, 80] on span "Tableau de bord" at bounding box center [84, 82] width 83 height 16
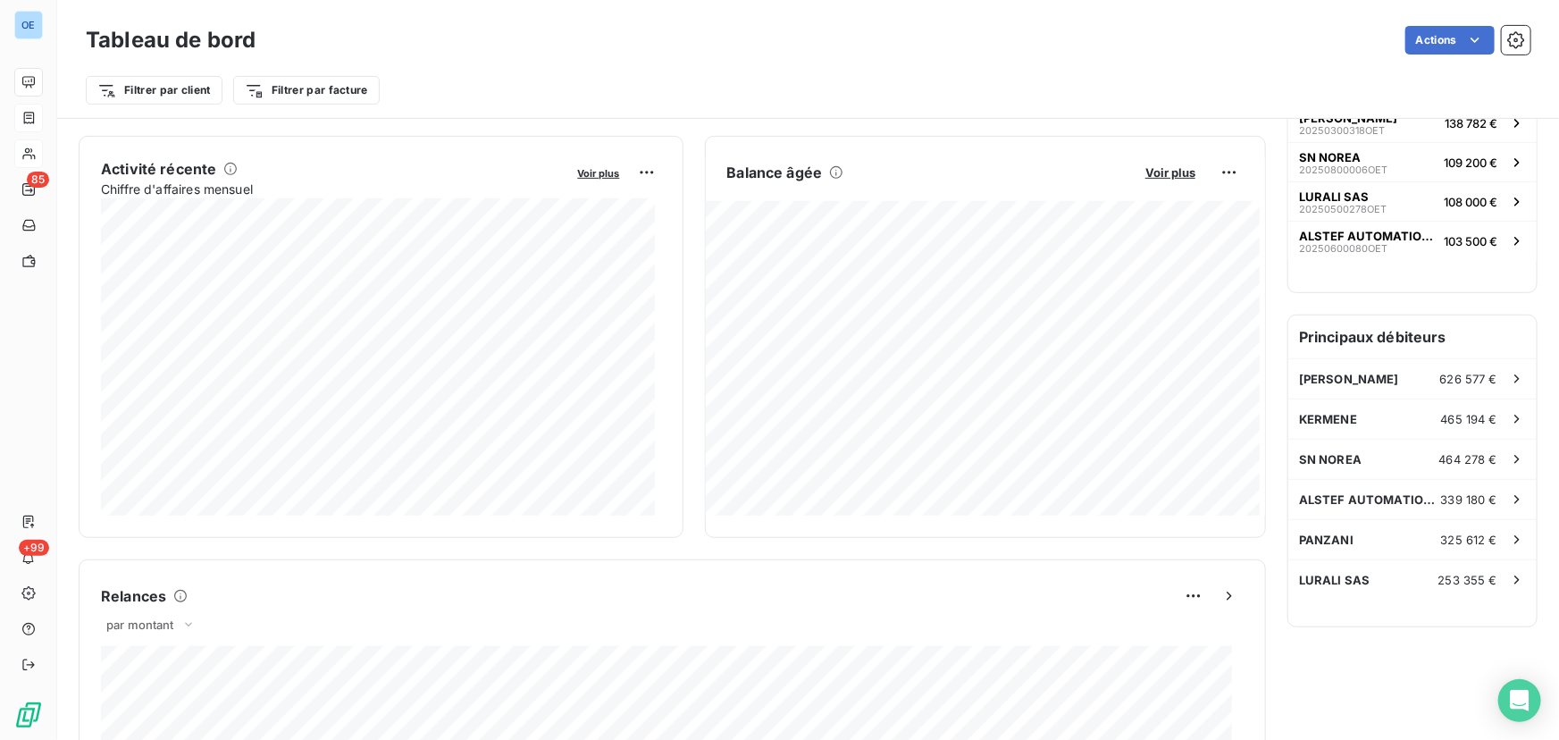
scroll to position [407, 0]
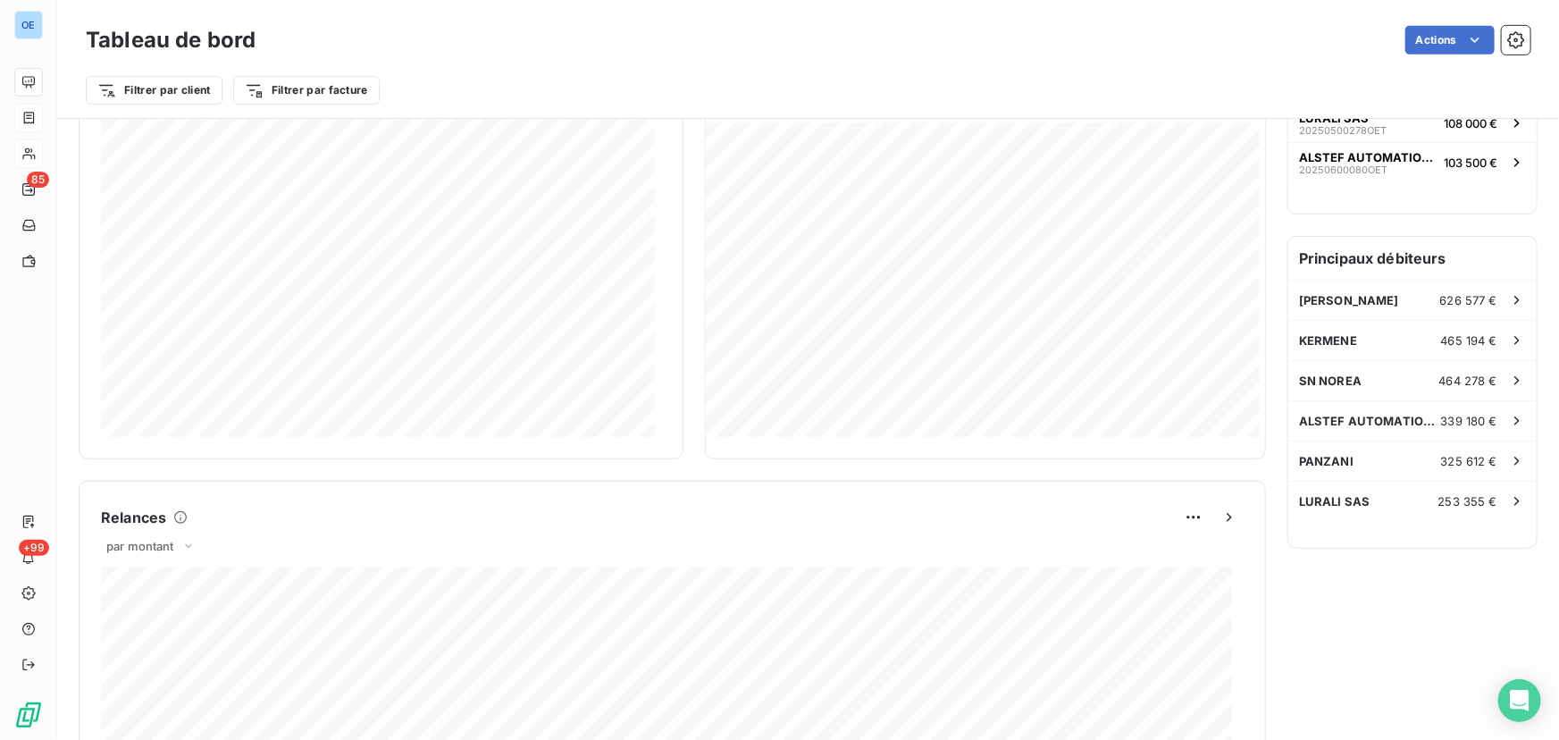
click at [1372, 597] on div "Relances À effectuer 85 Montant à relancer 3,707 M € 55 relances effectuées et …" at bounding box center [1413, 515] width 250 height 1584
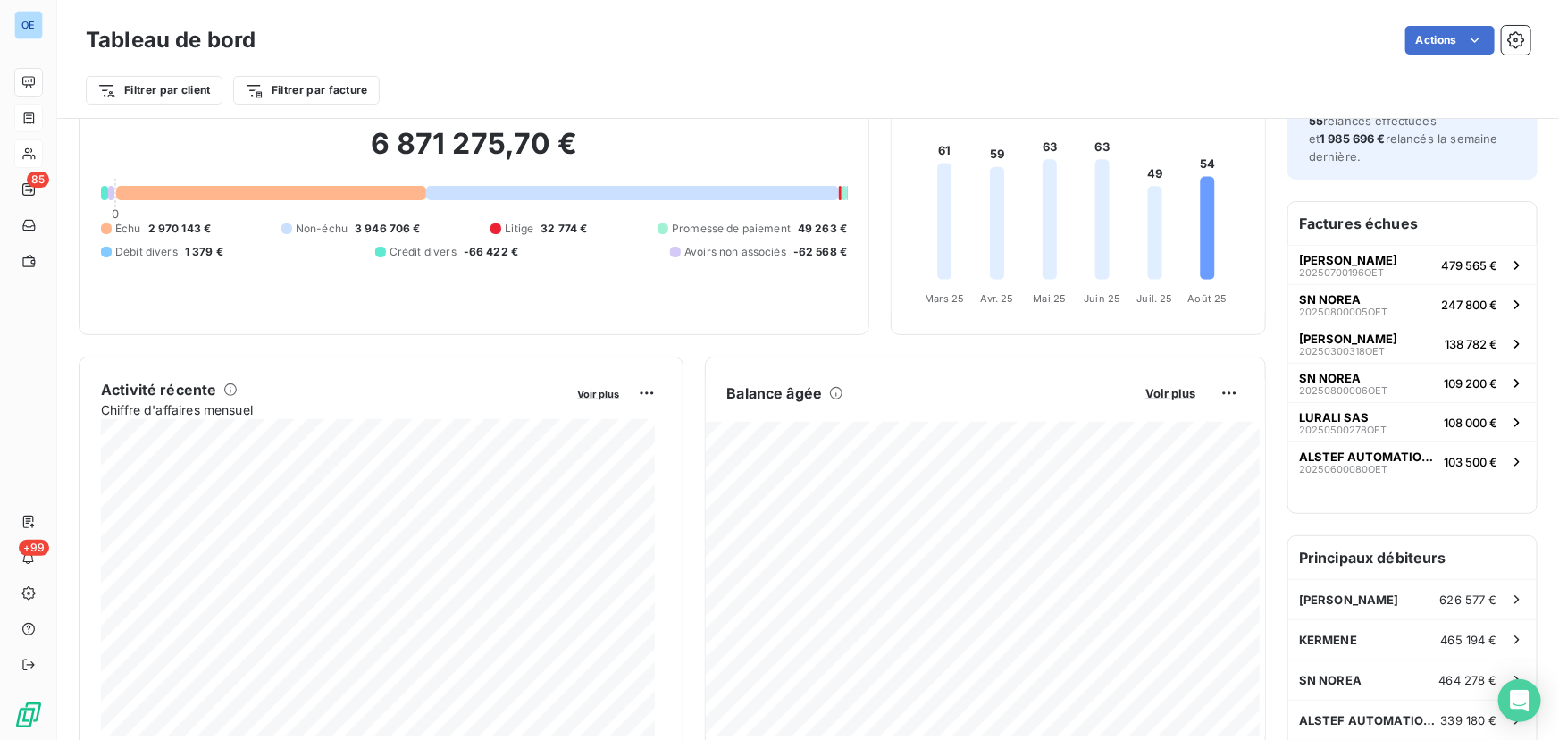
scroll to position [0, 0]
